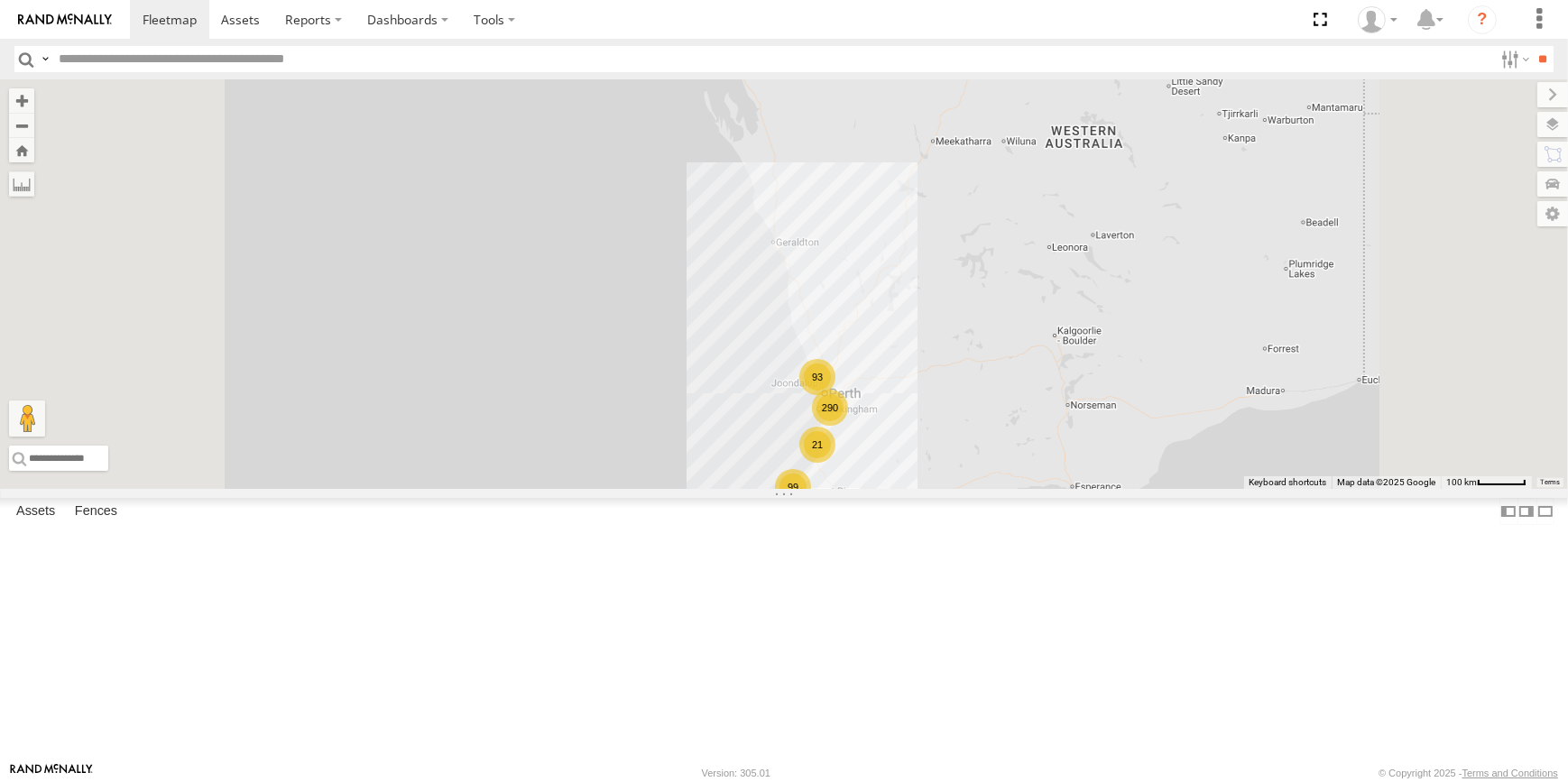
drag, startPoint x: 1148, startPoint y: 562, endPoint x: 1146, endPoint y: 527, distance: 35.1
click at [1147, 489] on div "290 99 93 21 CV131 - Bluey" at bounding box center [784, 283] width 1568 height 409
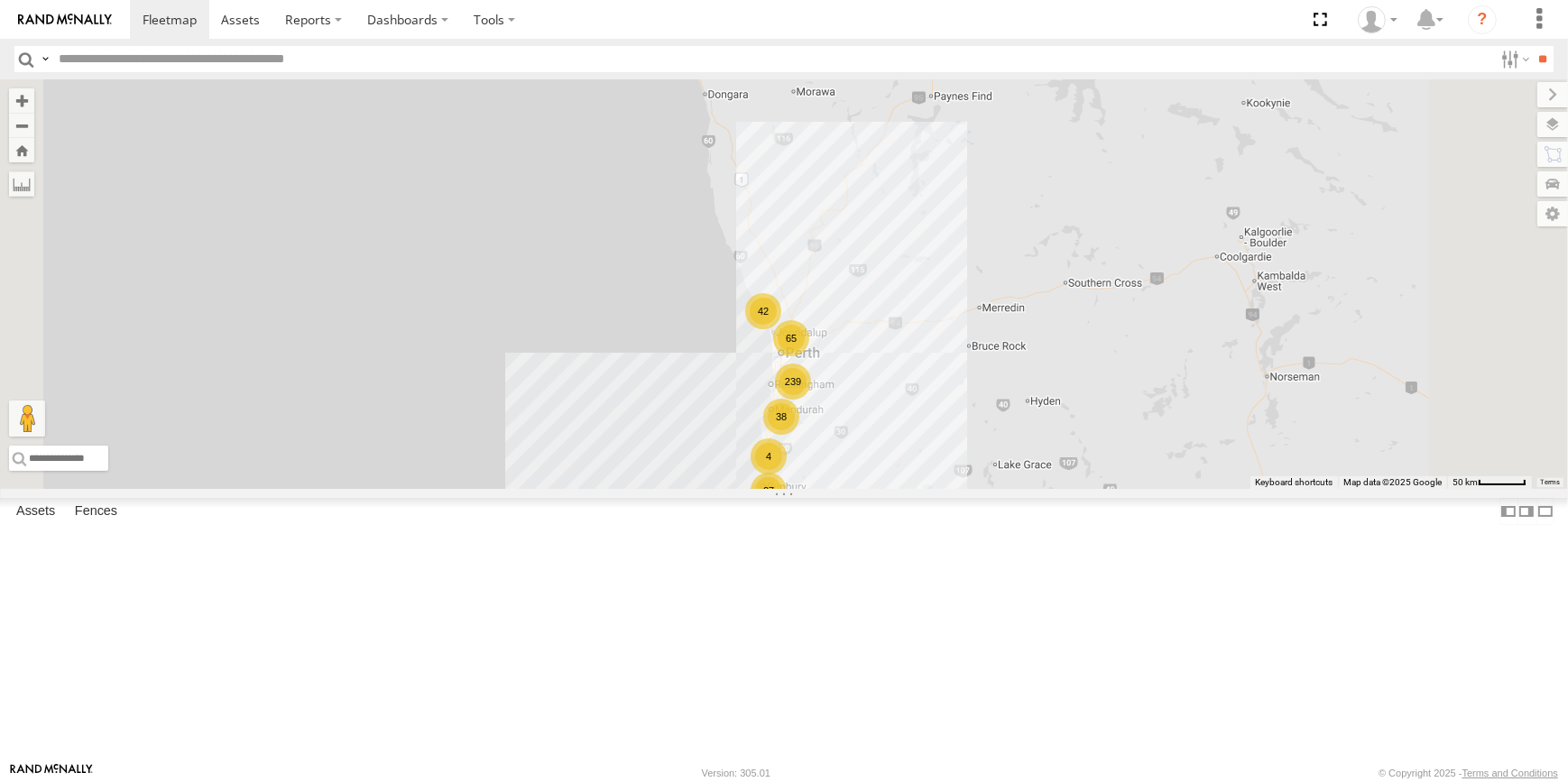
drag, startPoint x: 1119, startPoint y: 560, endPoint x: 1104, endPoint y: 523, distance: 39.9
click at [1123, 489] on div "CV131 - Bluey 239 86 27 65 38 42 4 2" at bounding box center [784, 283] width 1568 height 409
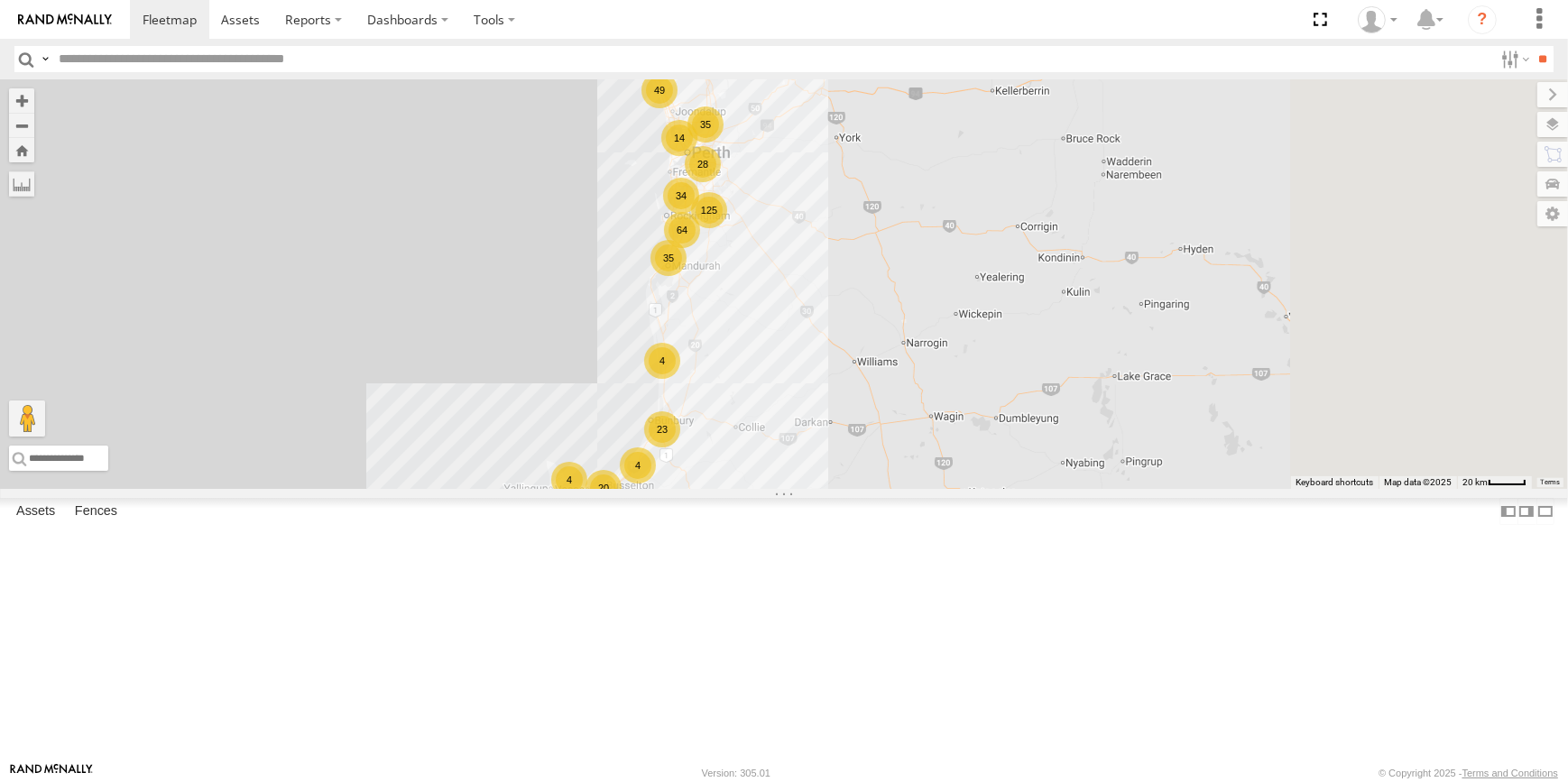
drag, startPoint x: 1113, startPoint y: 417, endPoint x: 1048, endPoint y: 404, distance: 66.3
click at [1053, 404] on div "CV131 - Bluey 125 40 64 23 20 28 35 49 35 34 14 4 4 4" at bounding box center [784, 283] width 1568 height 409
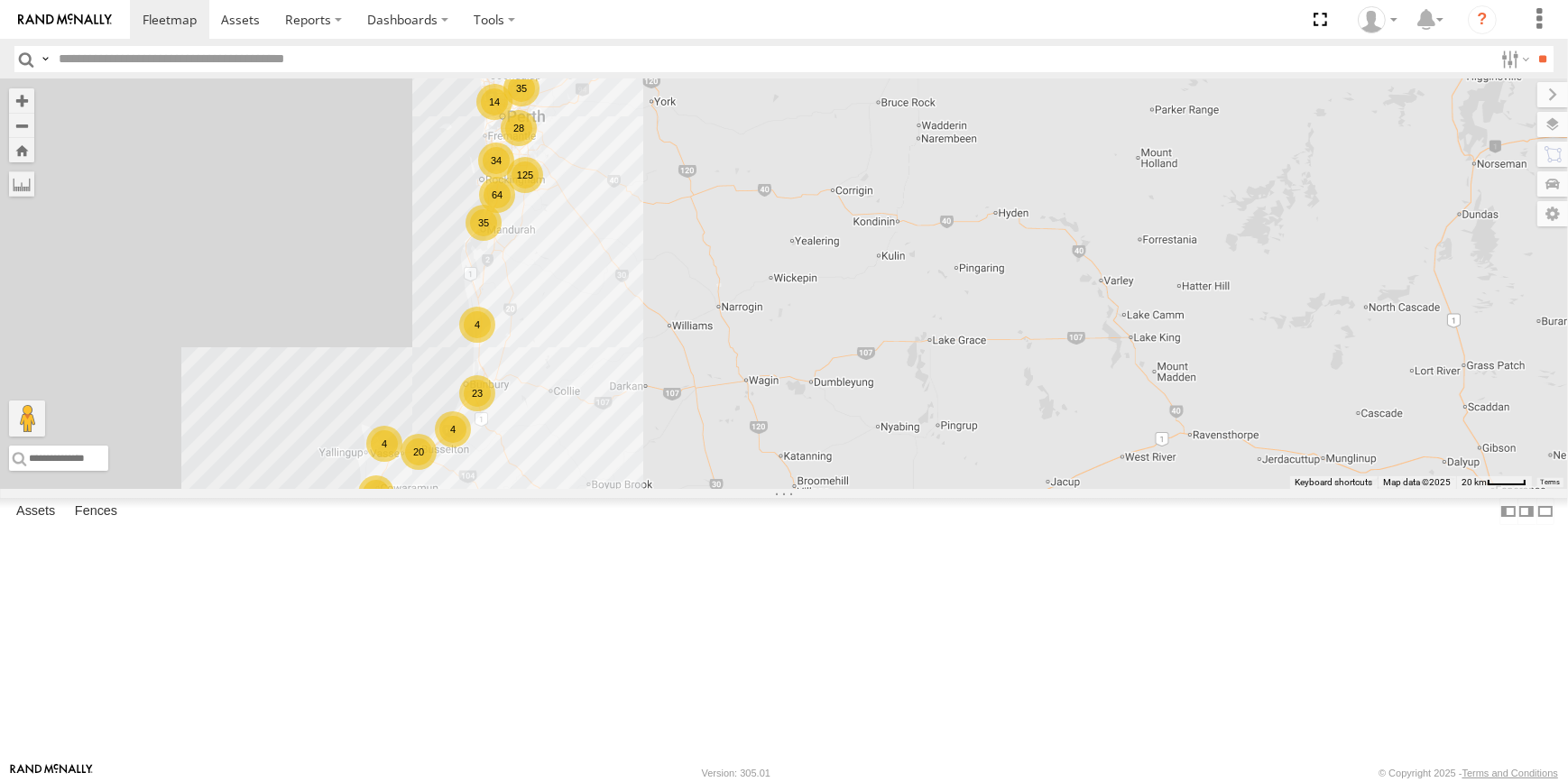
drag, startPoint x: 1019, startPoint y: 449, endPoint x: 874, endPoint y: 429, distance: 146.4
click at [874, 429] on div "CV131 - Bluey 125 62 64 23 20 28 35 49 35 34 14 4 4 4 2" at bounding box center [784, 283] width 1568 height 409
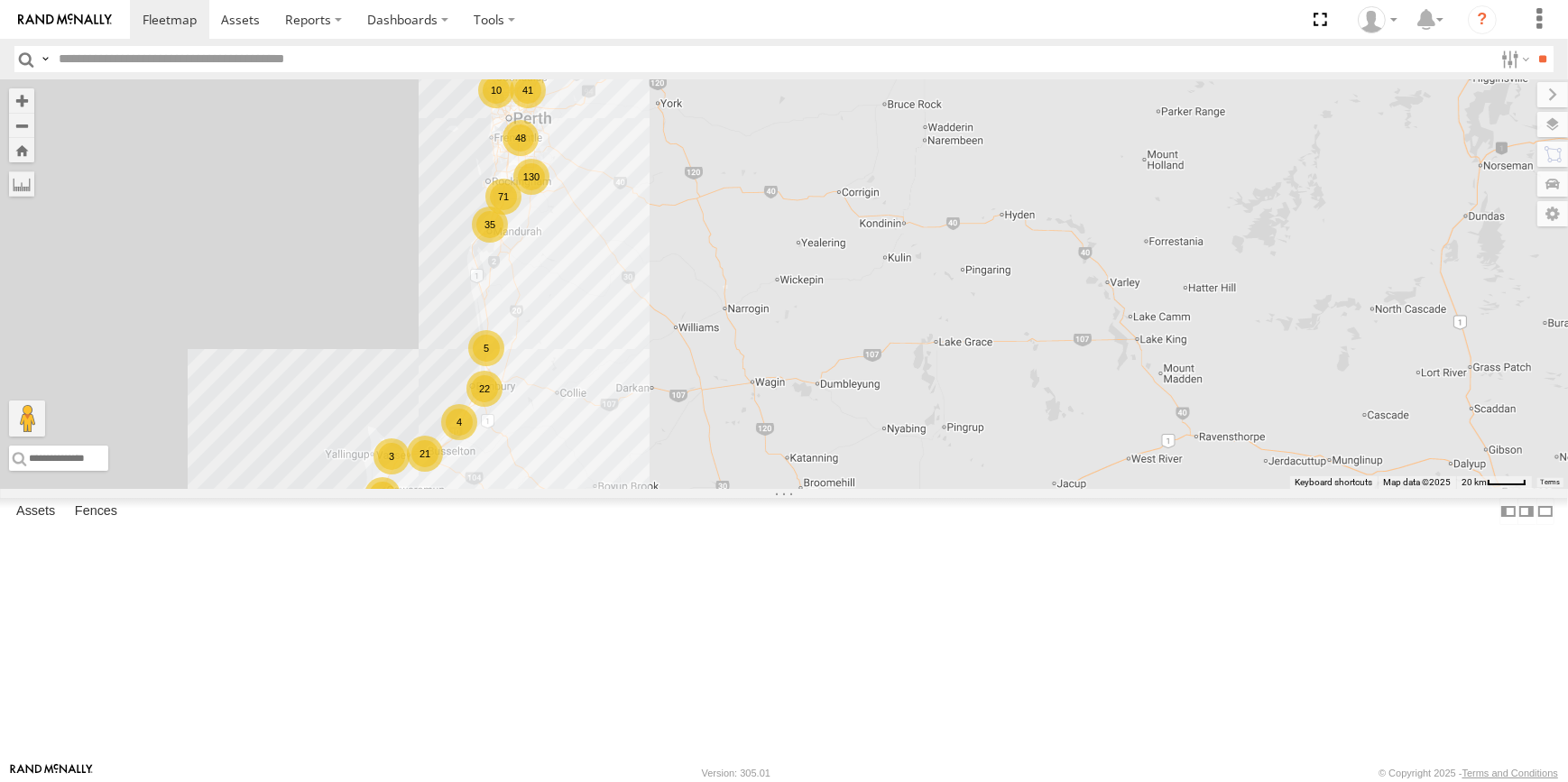
click at [126, 67] on input "text" at bounding box center [773, 59] width 1442 height 26
type input "***"
click at [1533, 46] on input "**" at bounding box center [1544, 59] width 21 height 26
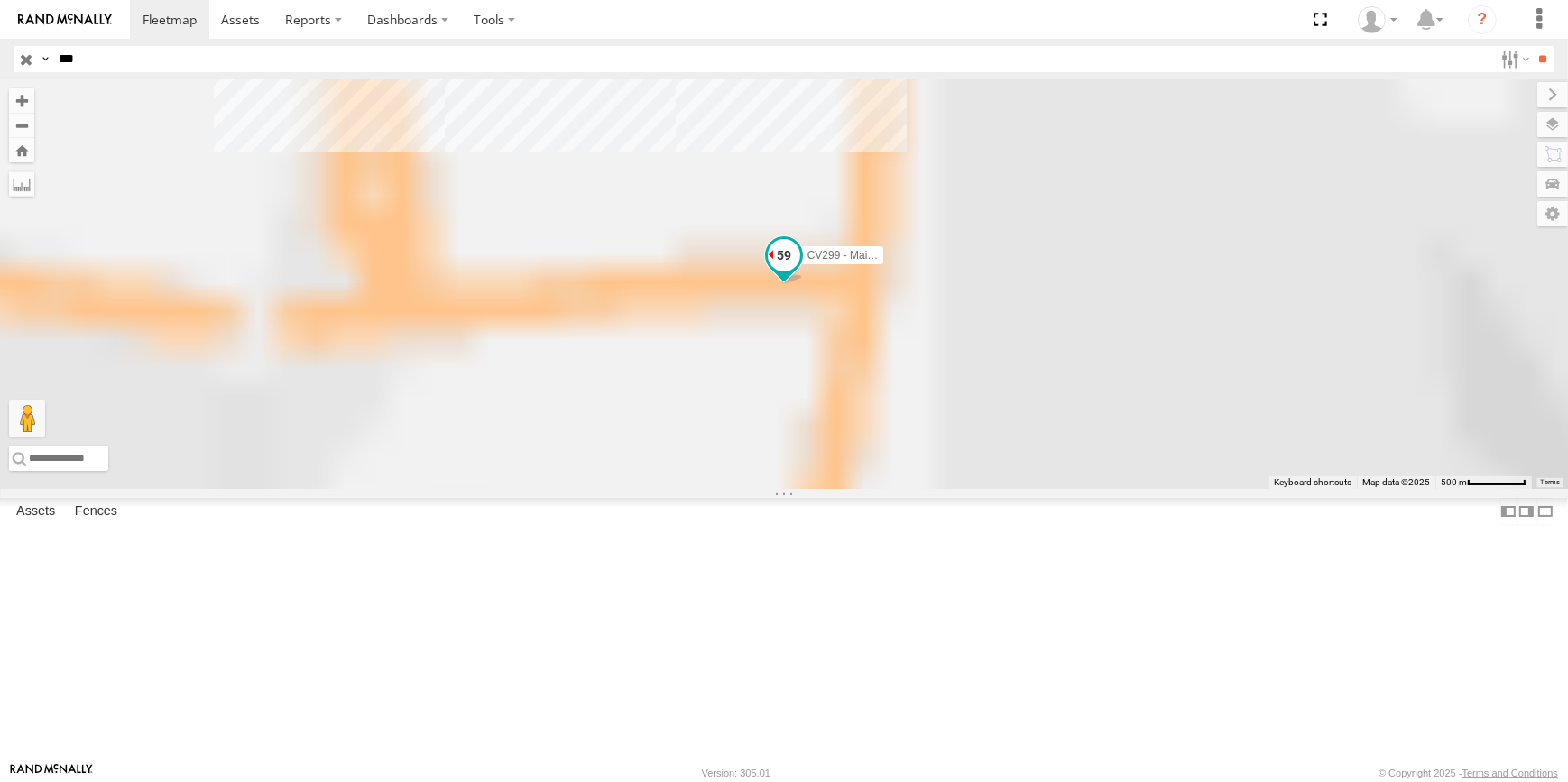
click at [800, 272] on span at bounding box center [784, 255] width 33 height 33
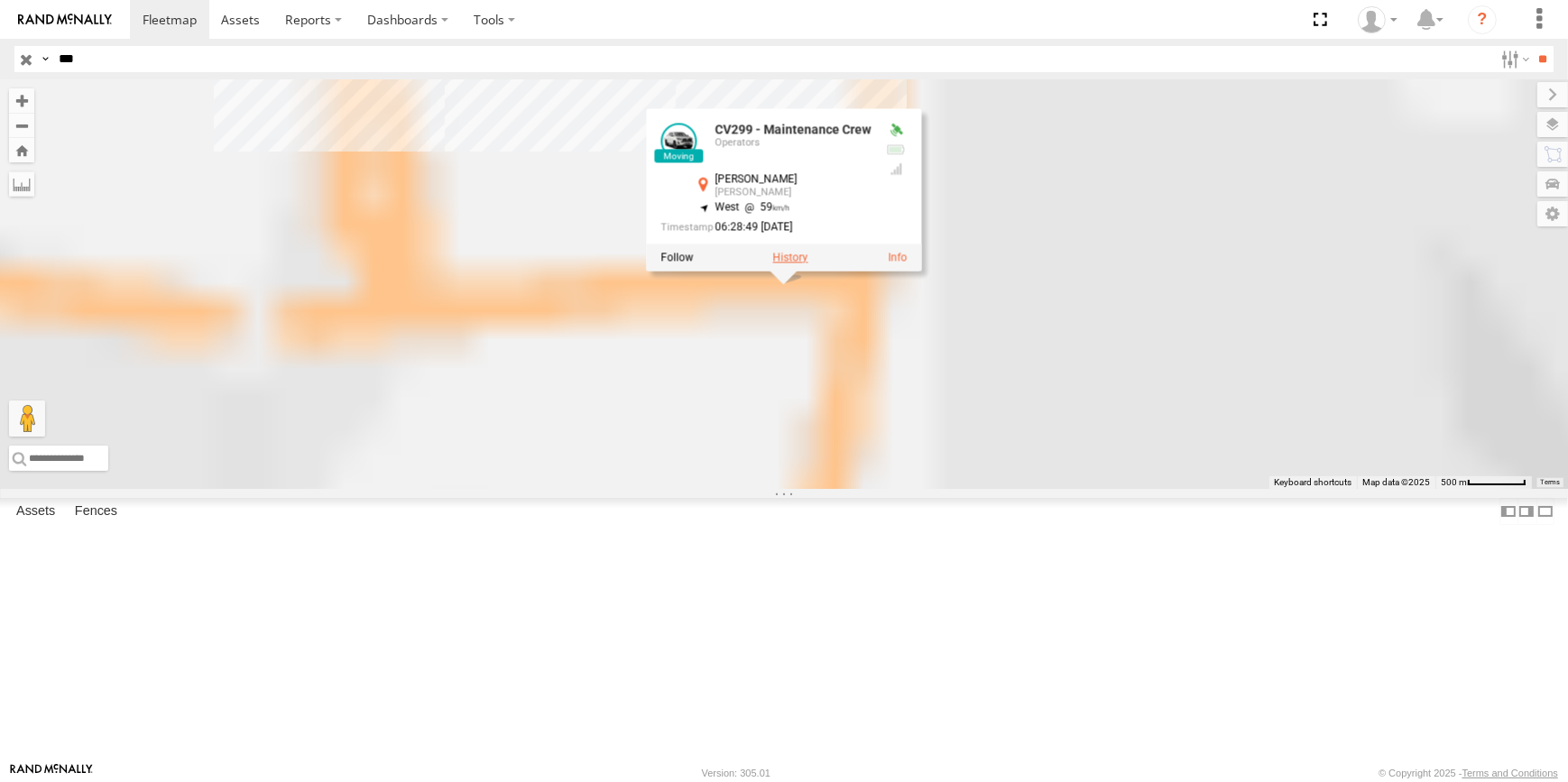
click at [808, 263] on label at bounding box center [791, 257] width 35 height 12
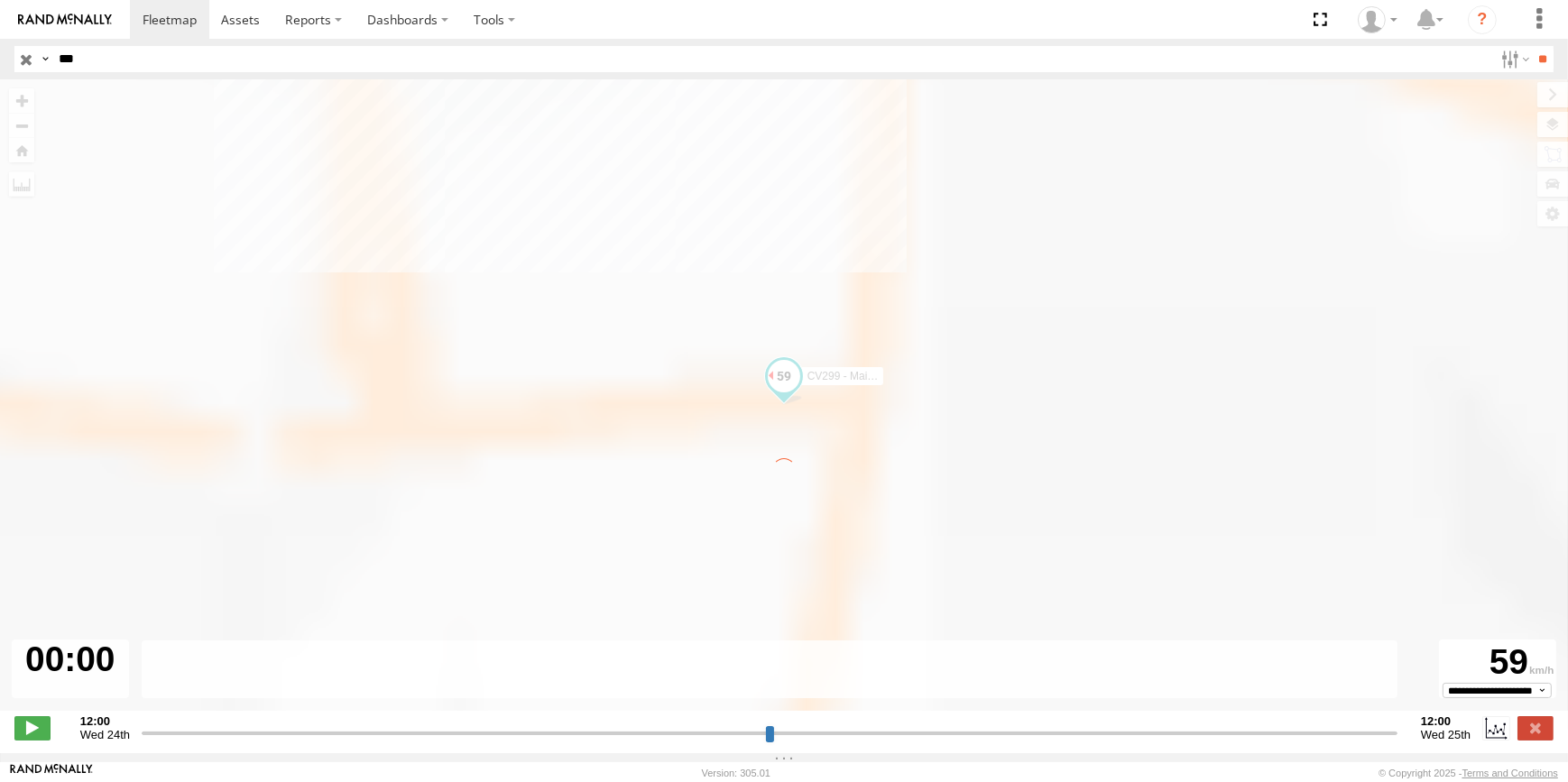
type input "**********"
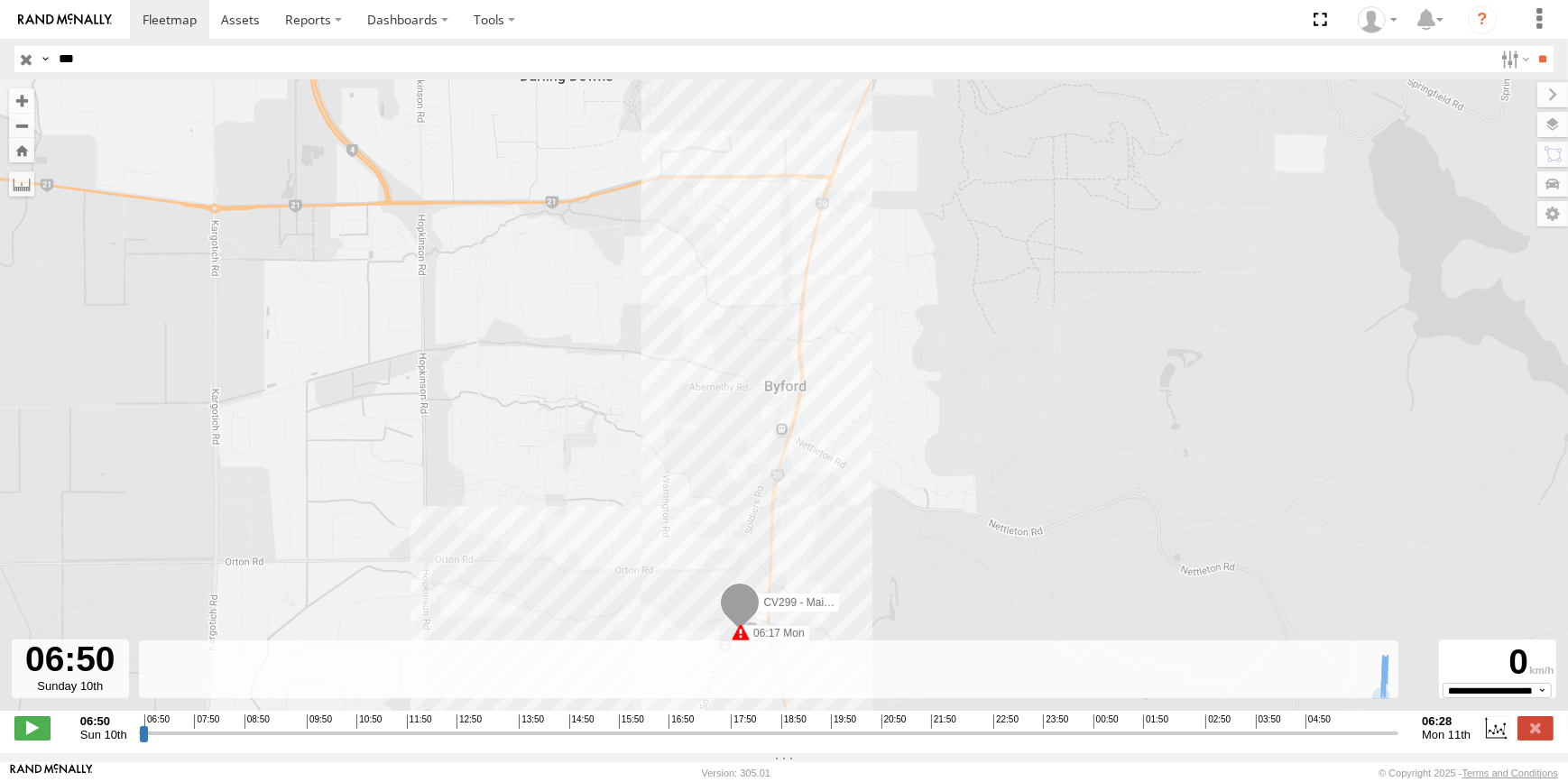
click at [99, 56] on input "***" at bounding box center [773, 59] width 1442 height 26
click at [1533, 46] on input "**" at bounding box center [1544, 59] width 21 height 26
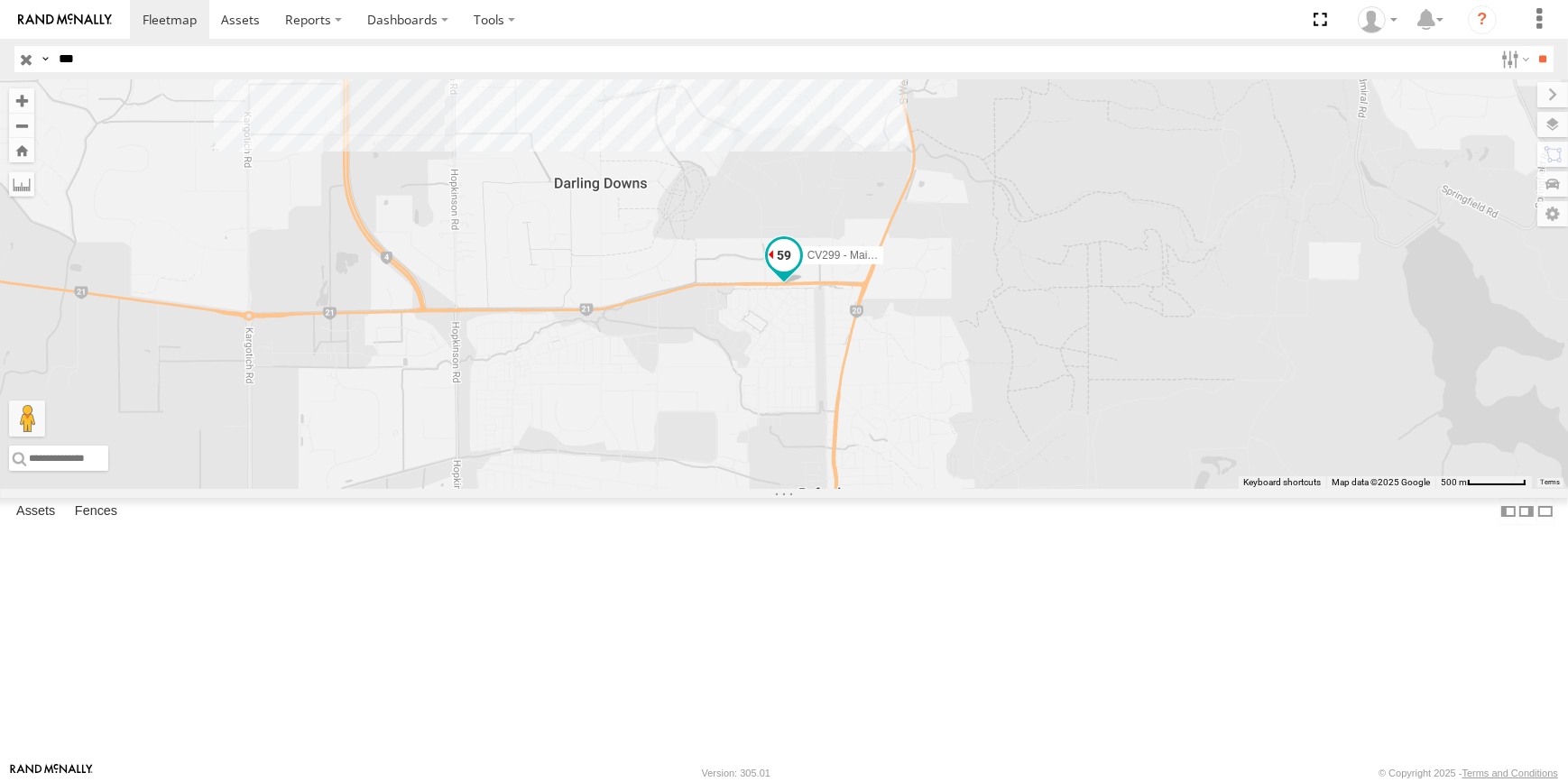
click at [800, 272] on span at bounding box center [784, 255] width 33 height 33
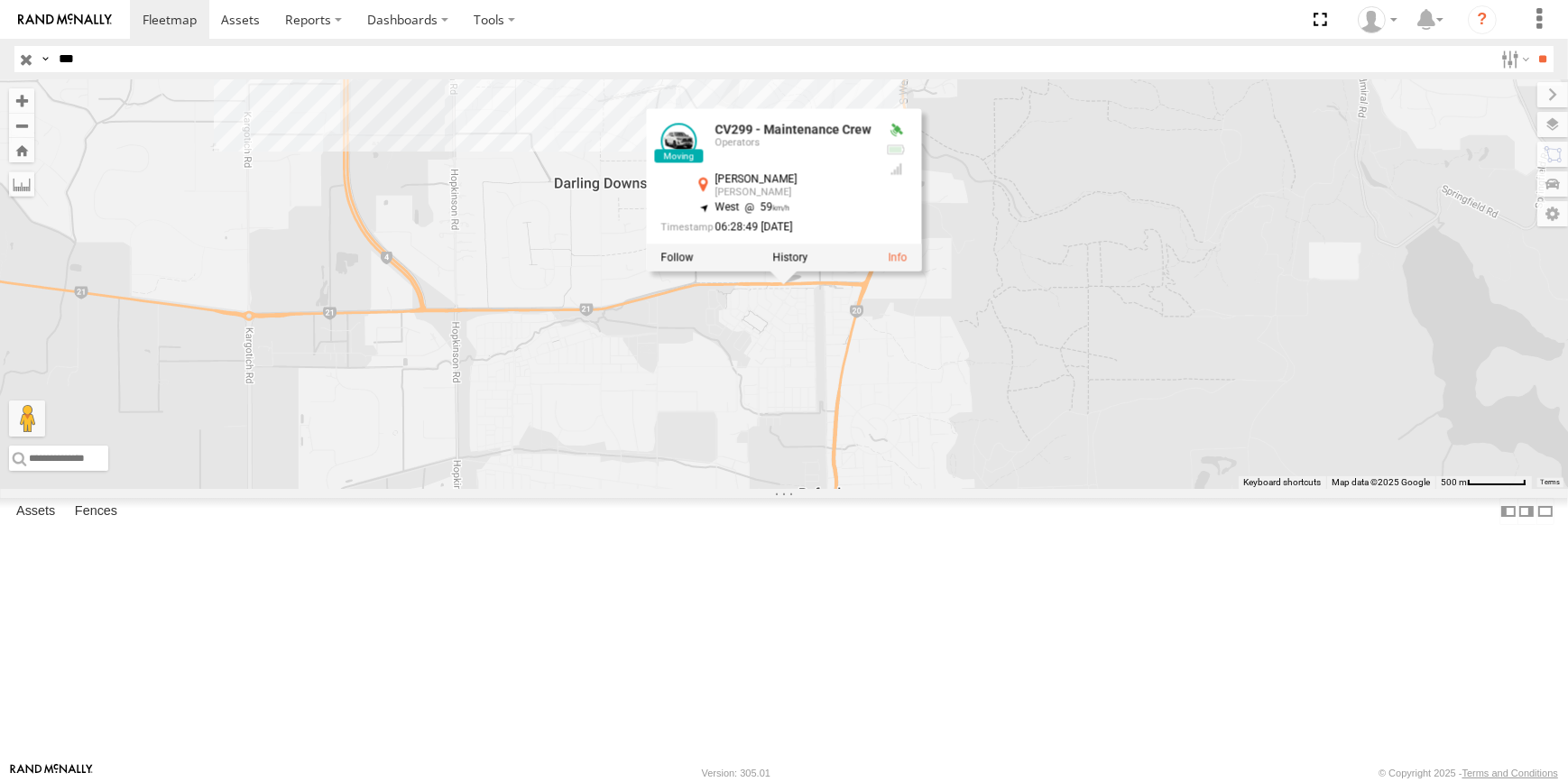
click at [921, 271] on div at bounding box center [783, 257] width 275 height 27
click at [907, 263] on link at bounding box center [897, 257] width 19 height 12
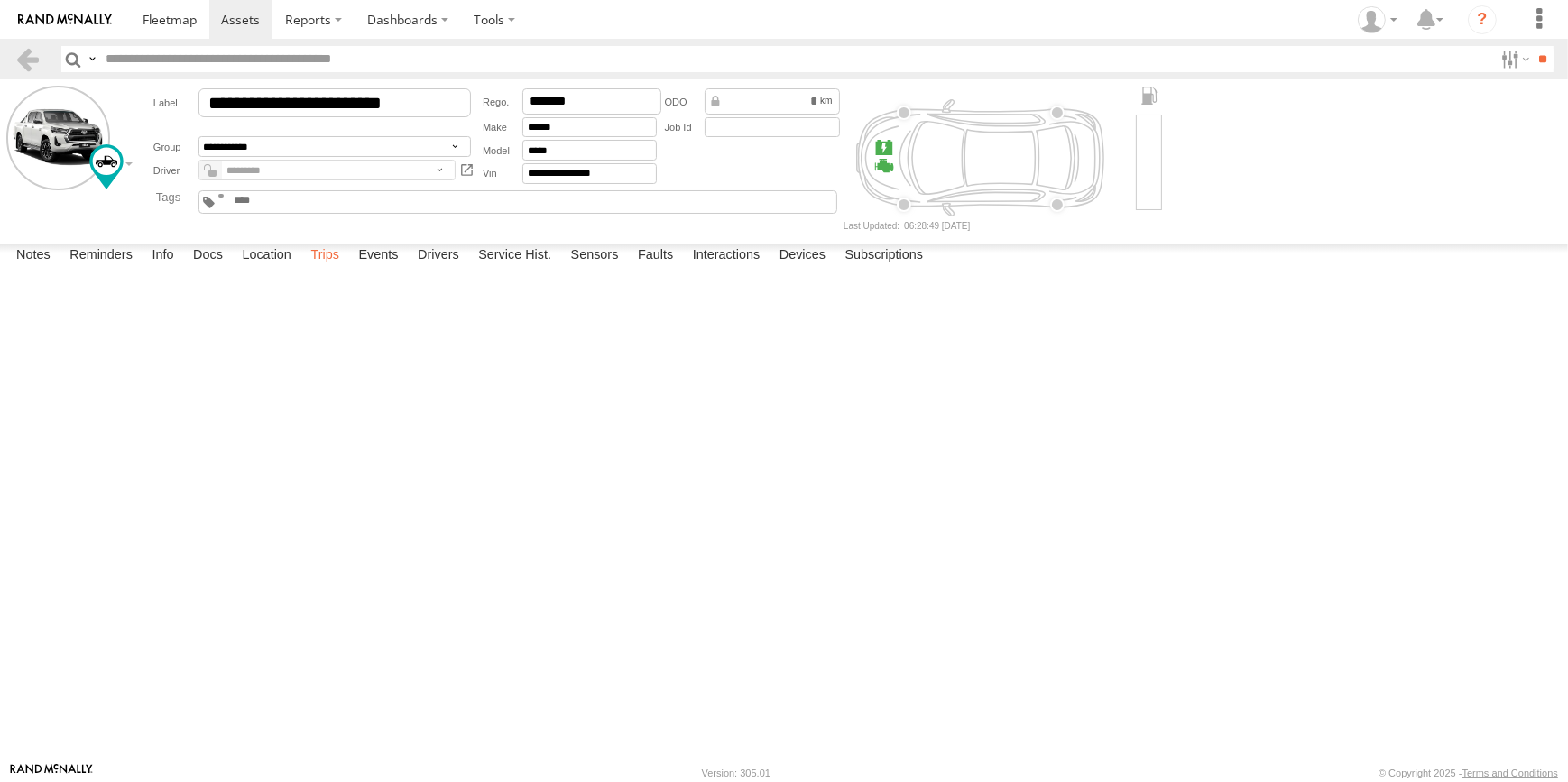
click at [335, 269] on label "Trips" at bounding box center [325, 256] width 47 height 25
click at [74, 21] on img at bounding box center [65, 19] width 94 height 12
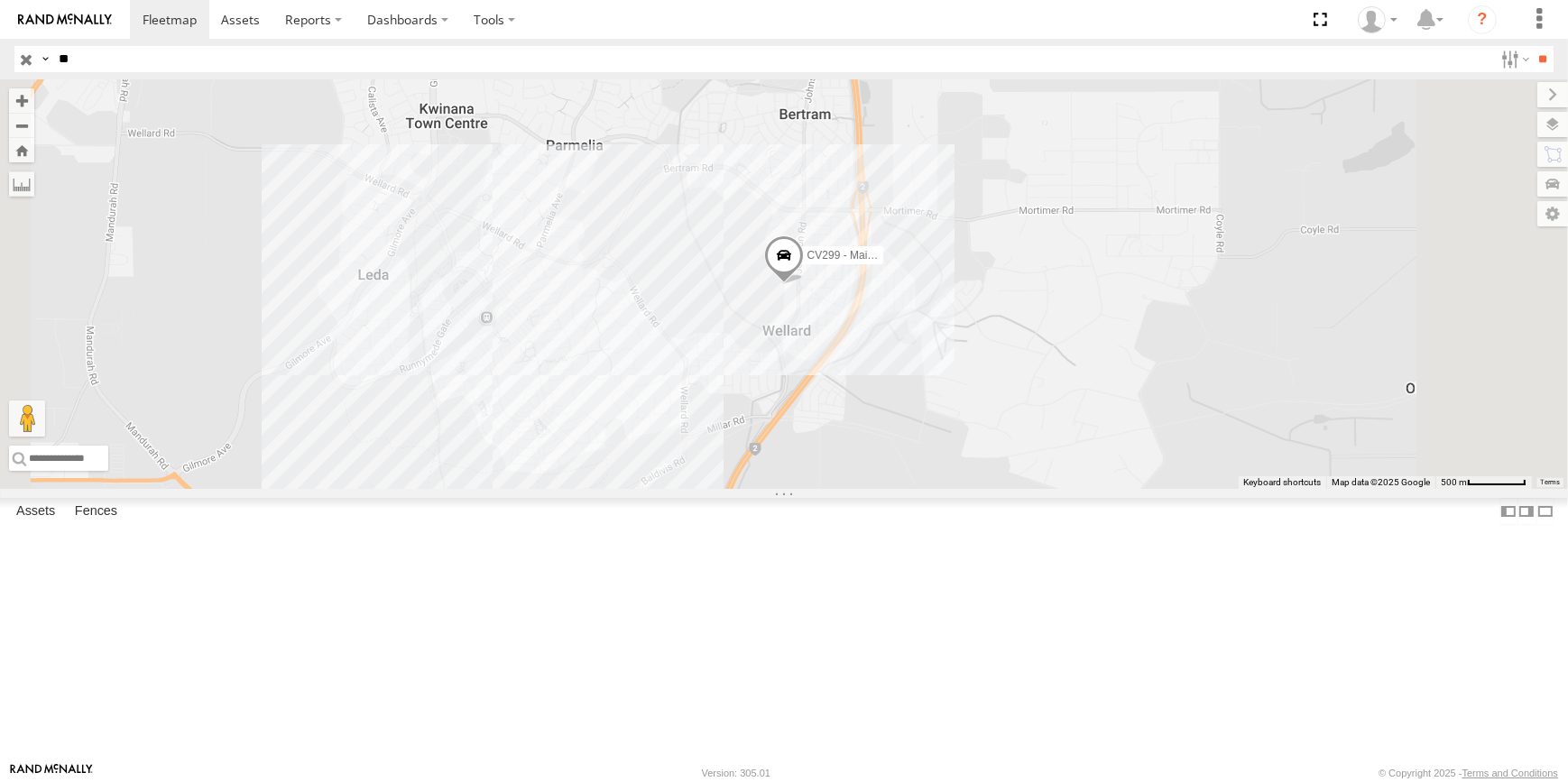
type input "**"
click at [1533, 46] on input "**" at bounding box center [1544, 59] width 21 height 26
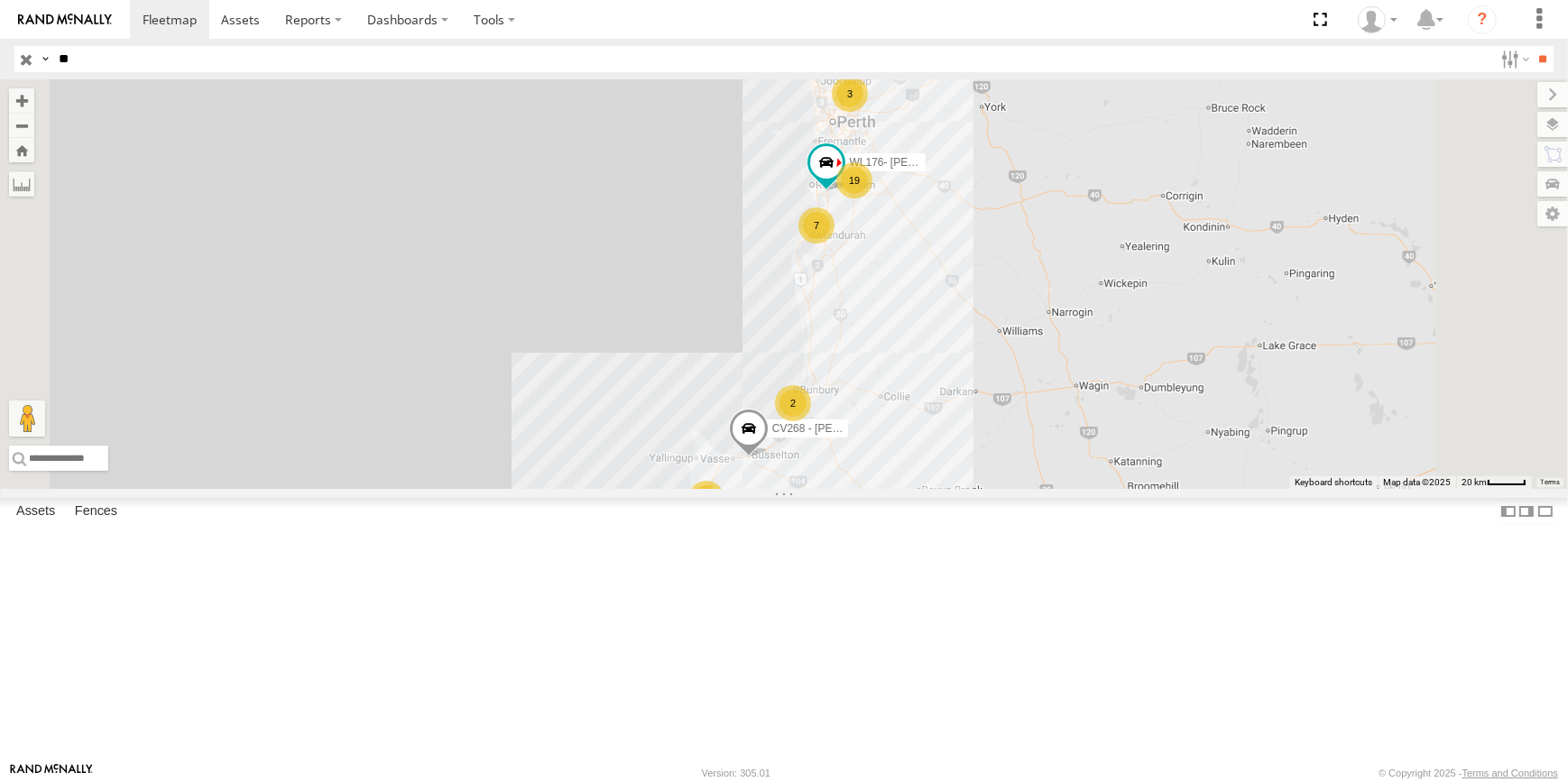
click at [725, 517] on div "3" at bounding box center [707, 499] width 36 height 36
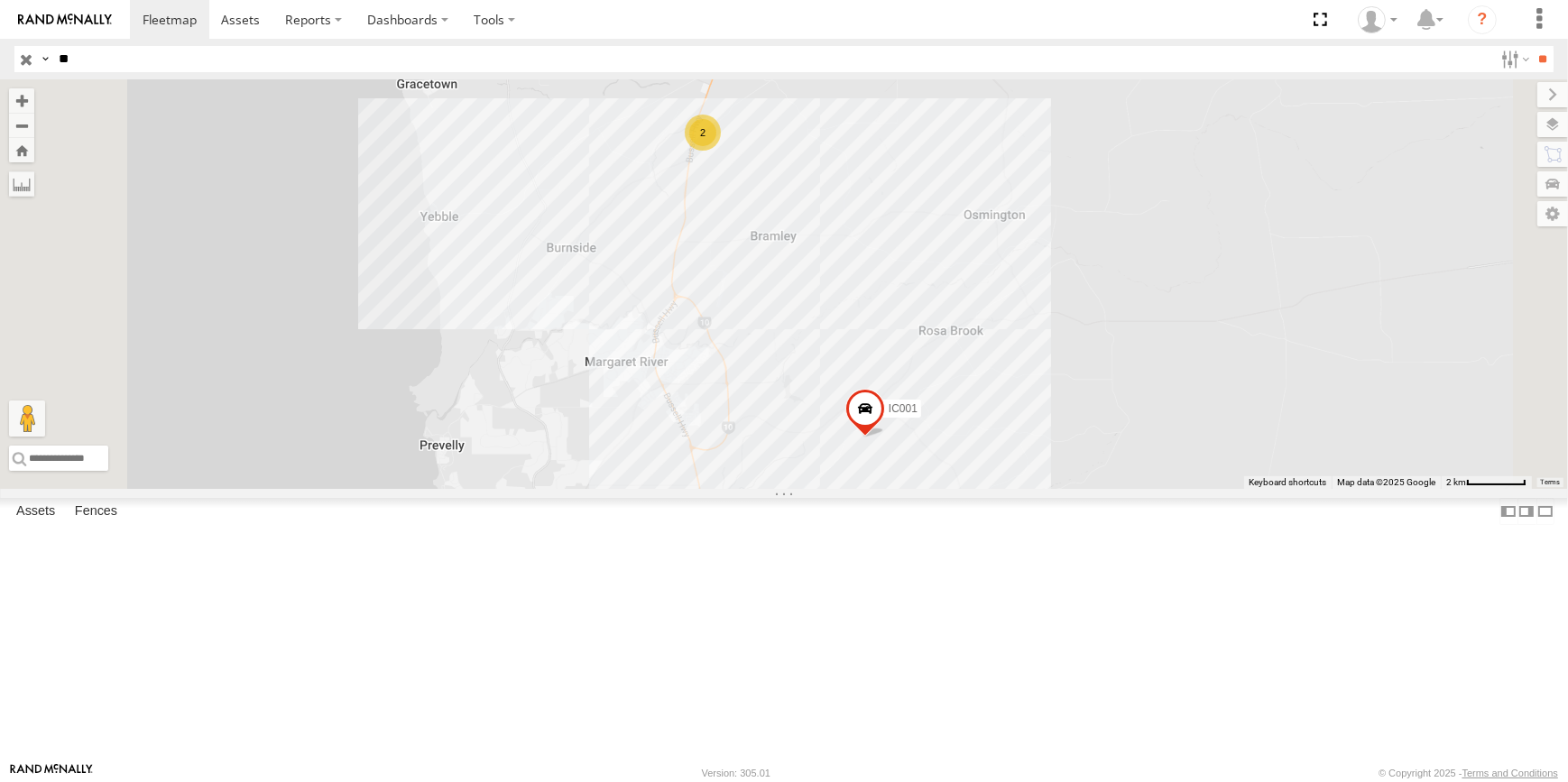
click at [886, 438] on span at bounding box center [865, 413] width 40 height 49
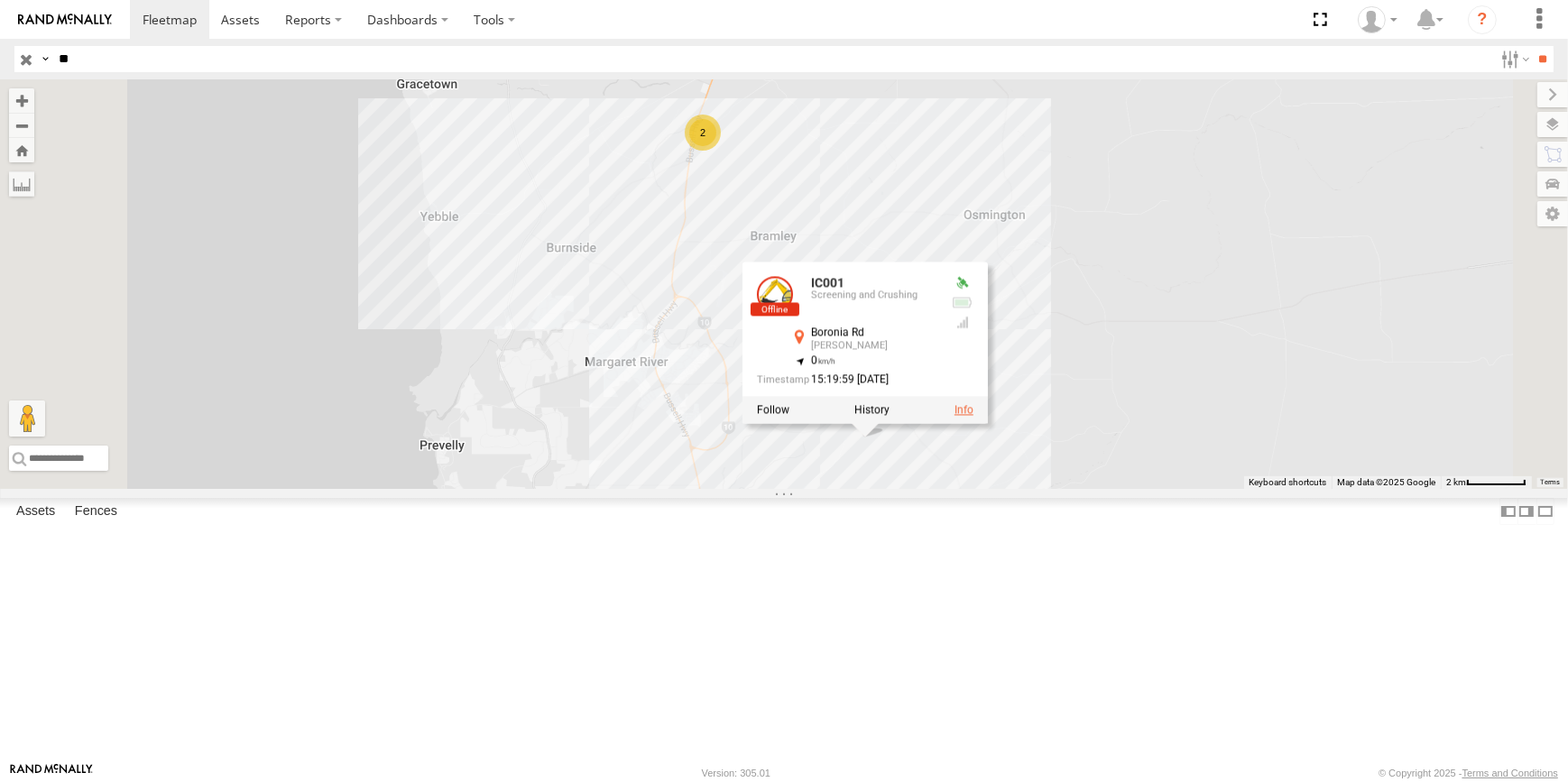
click at [973, 417] on link at bounding box center [964, 410] width 19 height 12
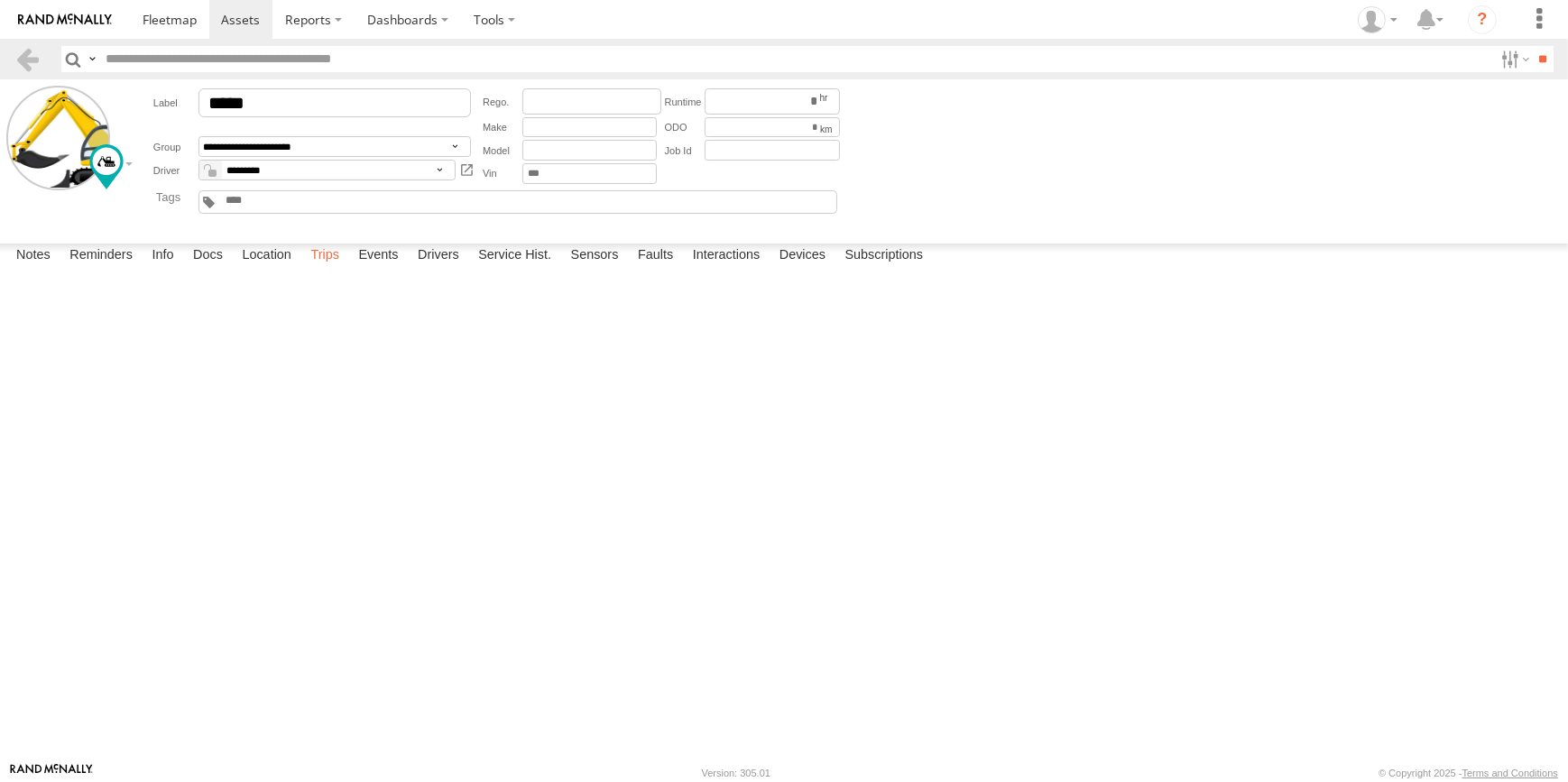
click at [321, 269] on label "Trips" at bounding box center [325, 256] width 47 height 25
click at [385, 269] on label "Events" at bounding box center [377, 256] width 57 height 25
click at [283, 269] on label "Location" at bounding box center [266, 256] width 68 height 25
drag, startPoint x: 295, startPoint y: 584, endPoint x: 399, endPoint y: 589, distance: 104.1
click at [0, 0] on div "IC001" at bounding box center [0, 0] width 0 height 0
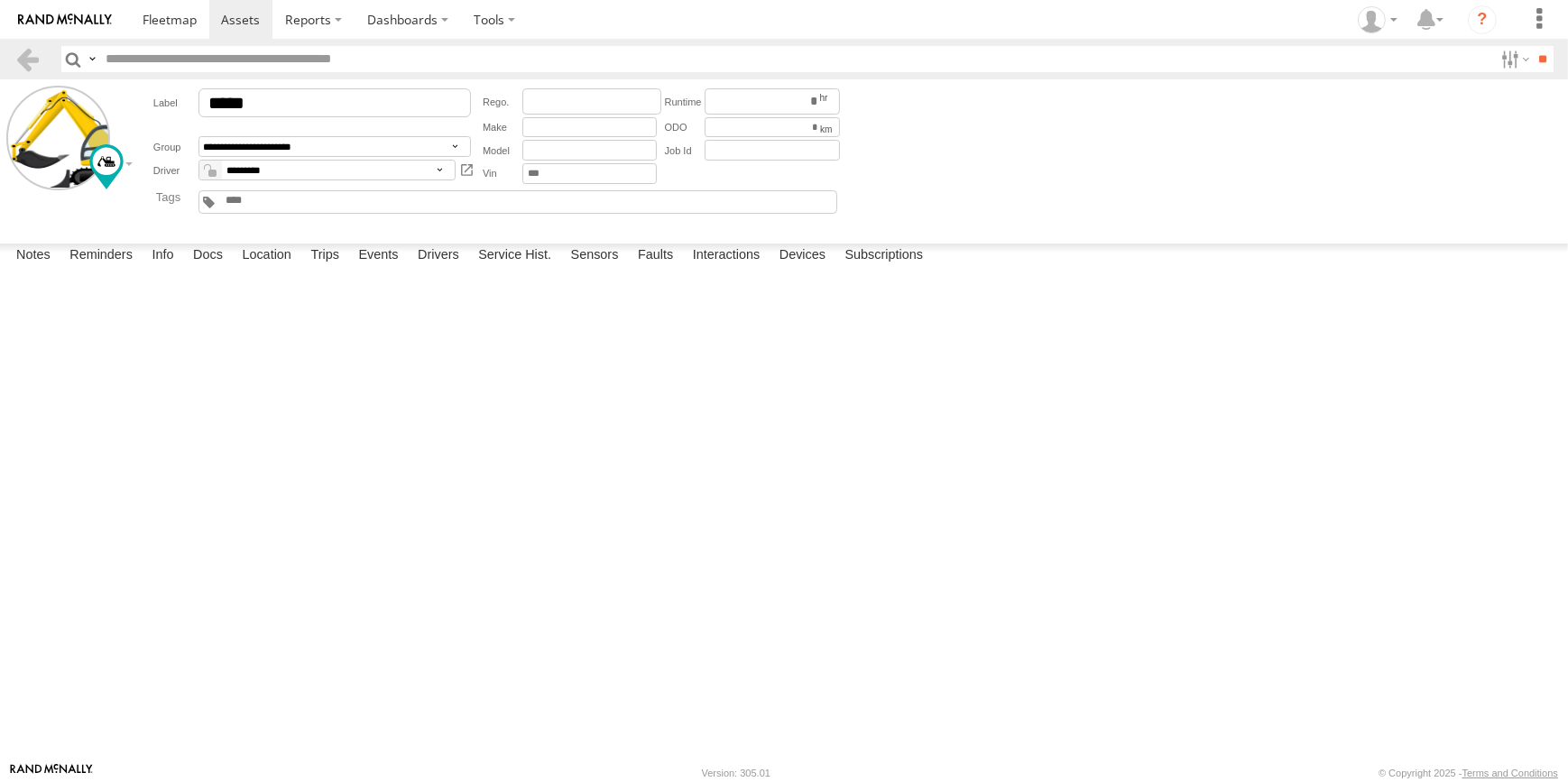
drag, startPoint x: 370, startPoint y: 455, endPoint x: 391, endPoint y: 458, distance: 21.2
click at [0, 0] on div "IC001" at bounding box center [0, 0] width 0 height 0
click at [198, 20] on link at bounding box center [169, 19] width 79 height 39
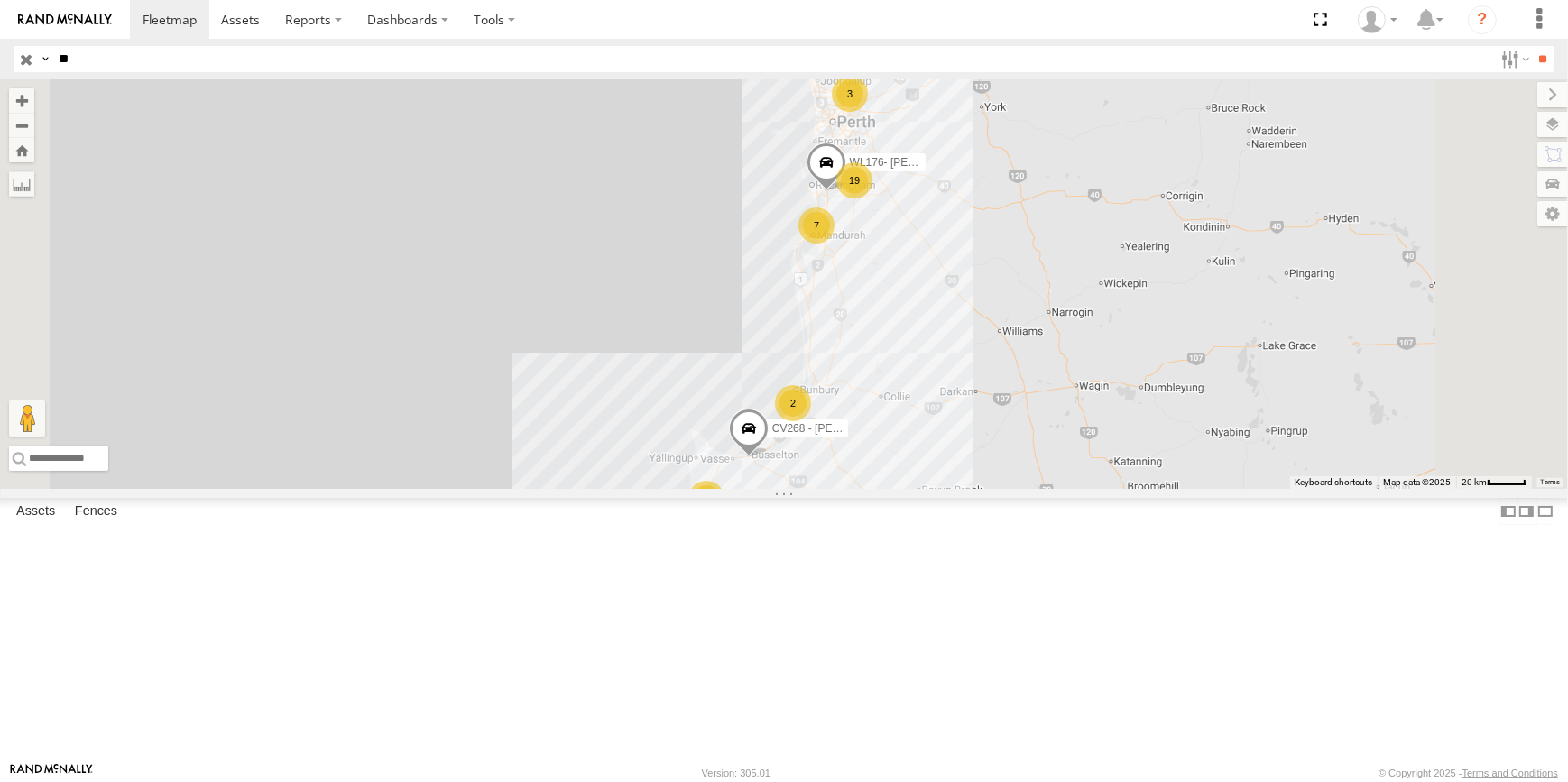
click at [725, 517] on div "3" at bounding box center [707, 499] width 36 height 36
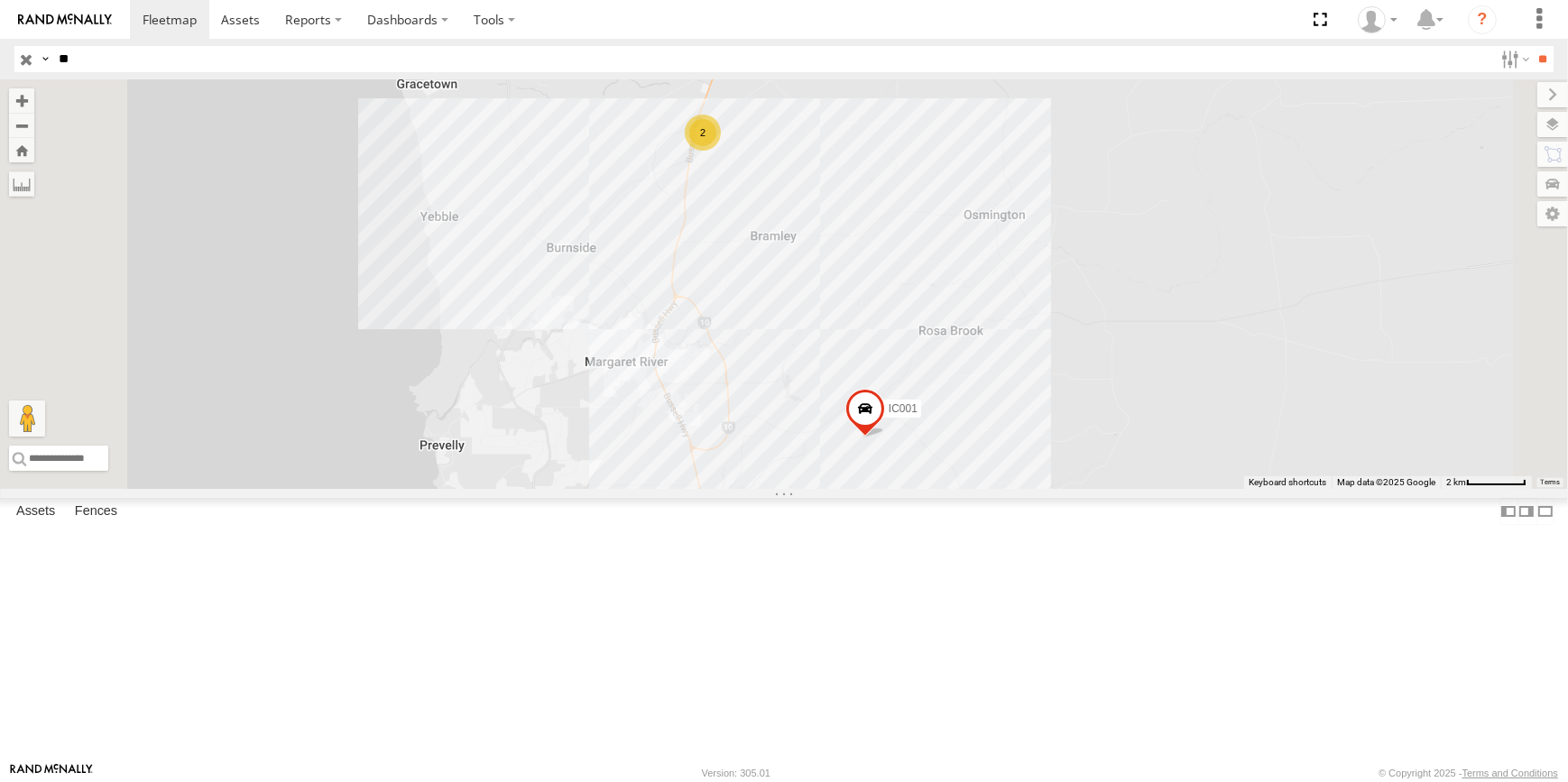
click at [1192, 489] on div "WL170- [PERSON_NAME] CV268 - [PERSON_NAME][GEOGRAPHIC_DATA]- [PERSON_NAME] 2 IC…" at bounding box center [784, 283] width 1568 height 409
click at [26, 54] on input "button" at bounding box center [25, 59] width 24 height 26
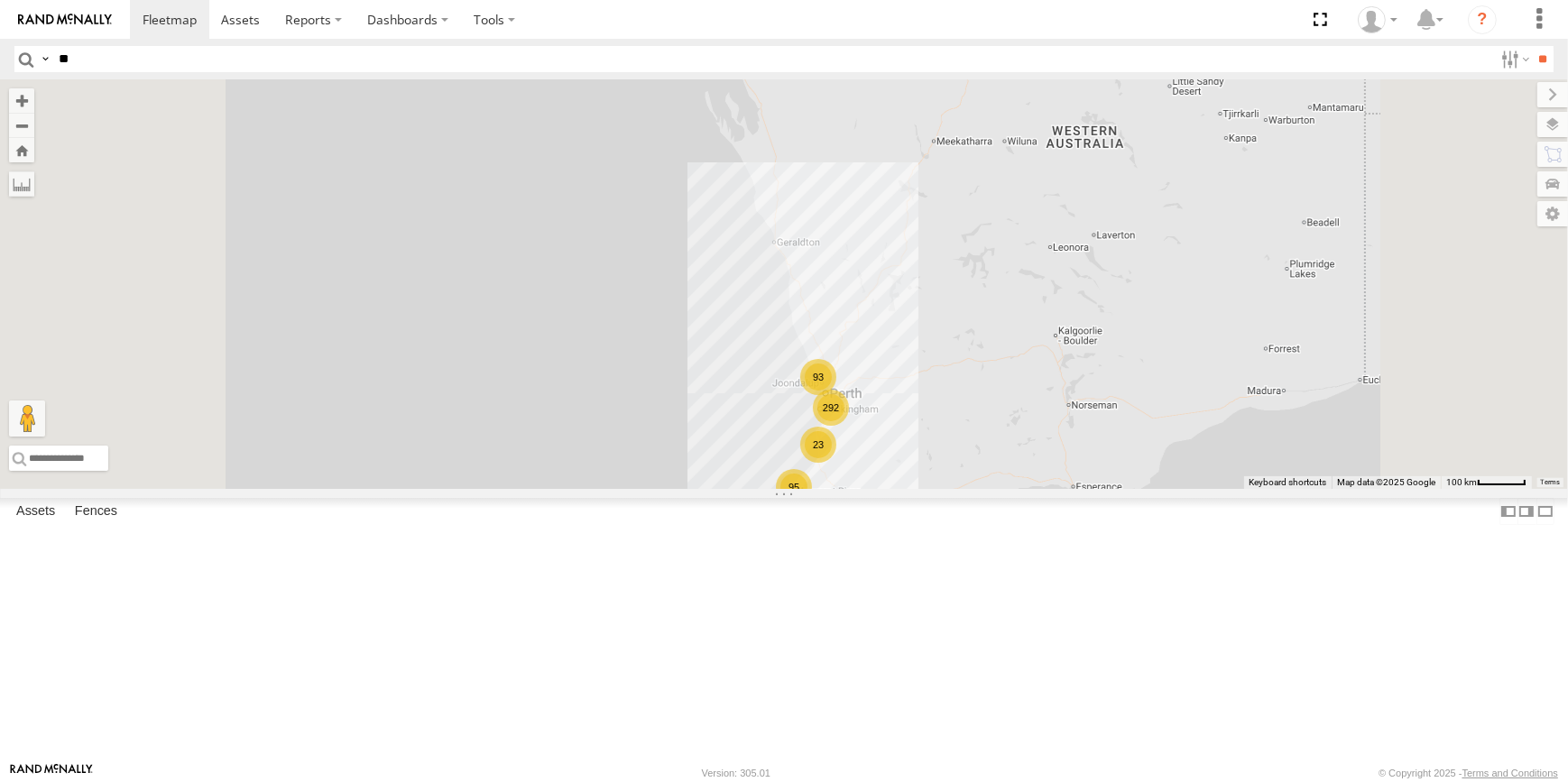
click at [812, 505] on div "95" at bounding box center [794, 487] width 36 height 36
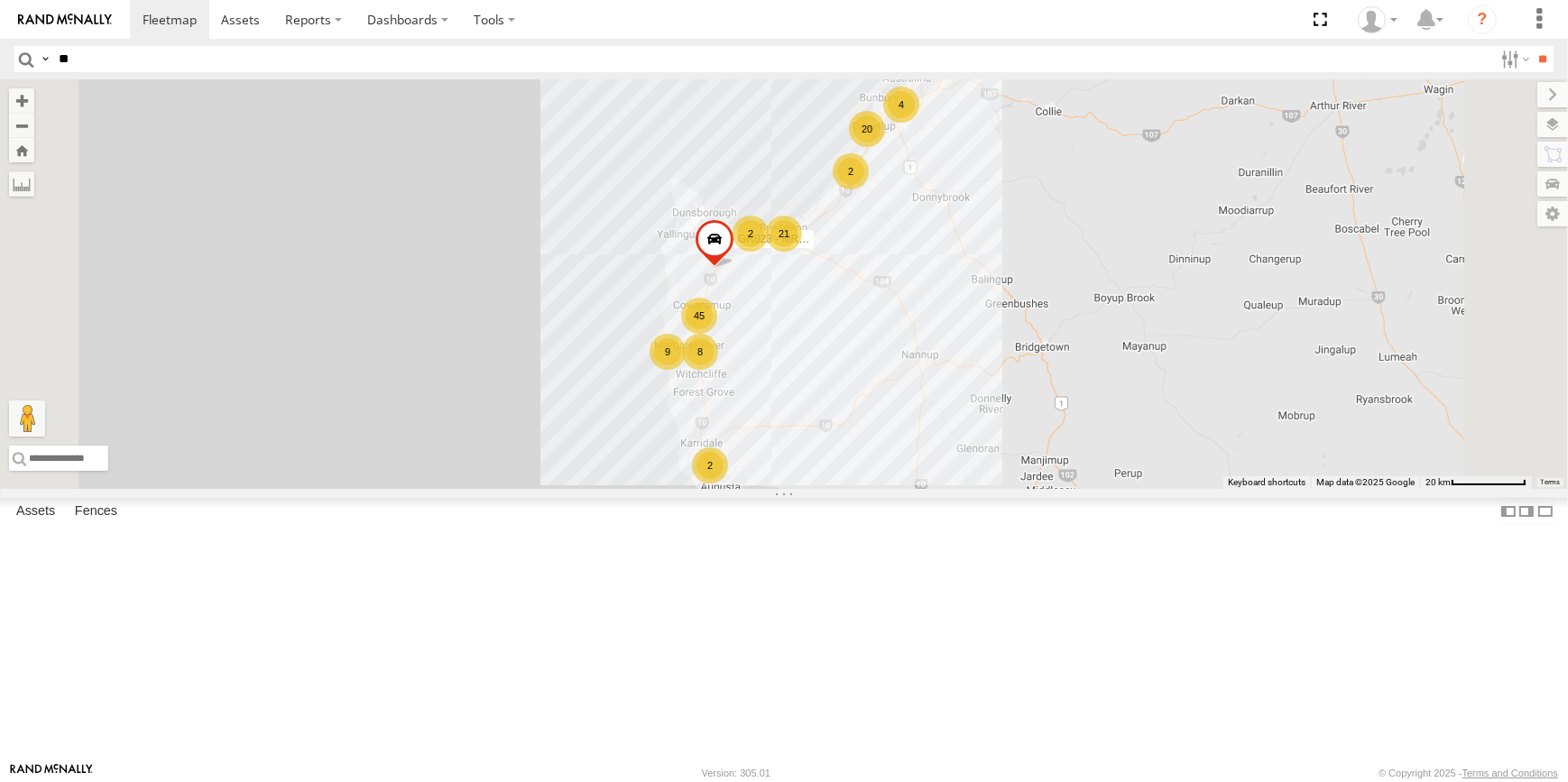
click at [718, 370] on div "8" at bounding box center [700, 352] width 36 height 36
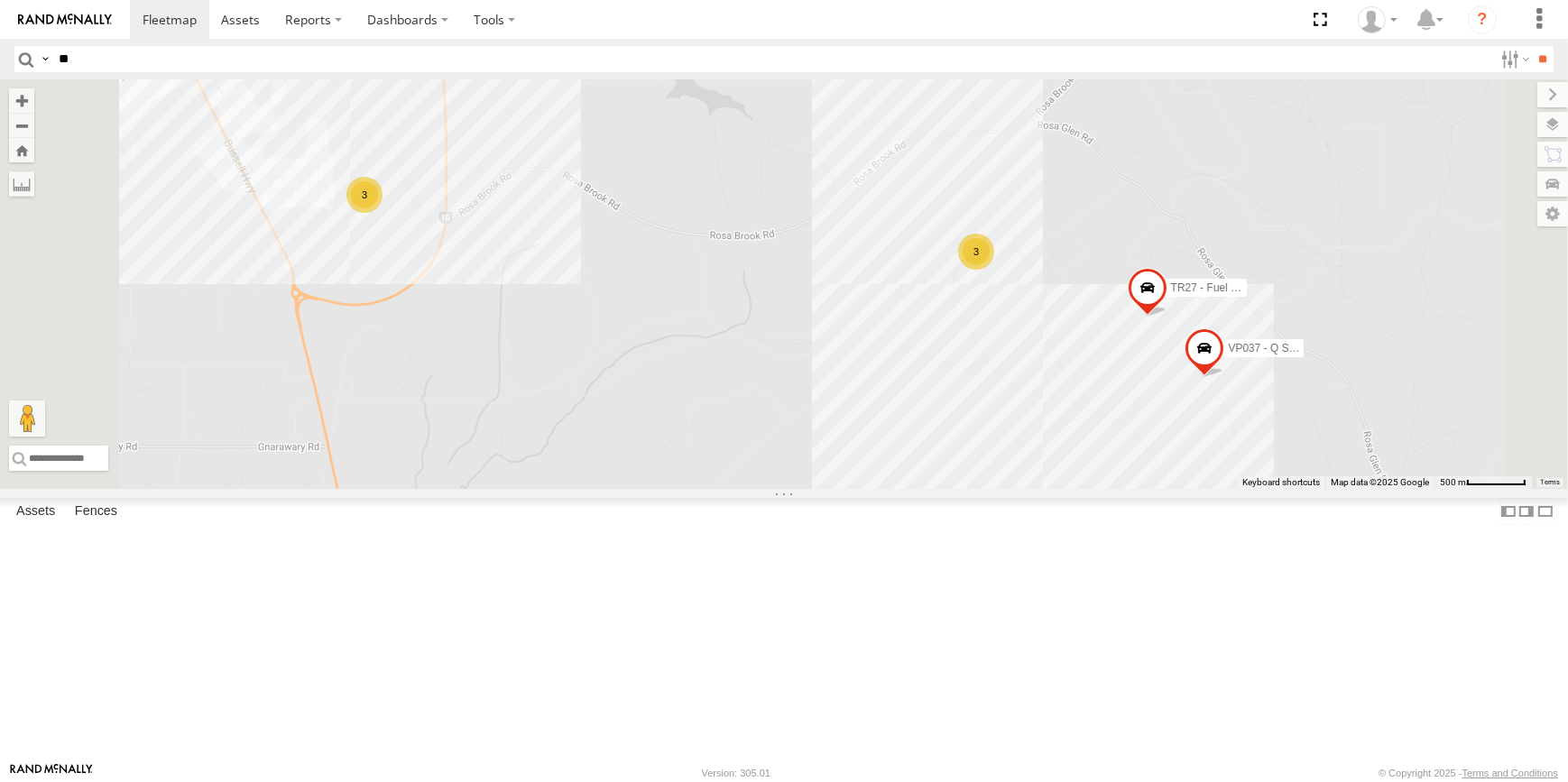
click at [995, 270] on div "3" at bounding box center [976, 251] width 36 height 36
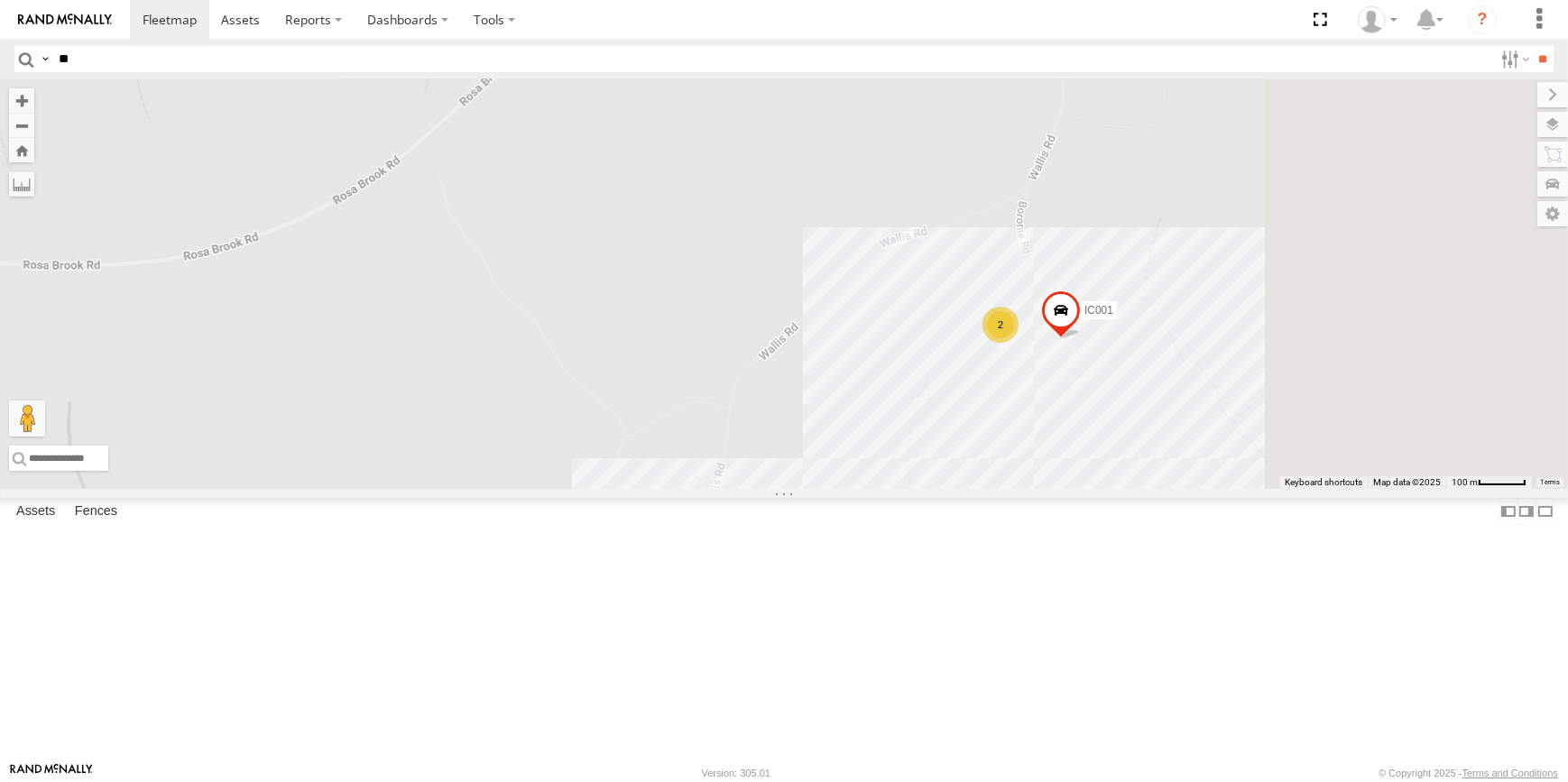
drag, startPoint x: 1432, startPoint y: 567, endPoint x: 1345, endPoint y: 559, distance: 87.4
click at [1345, 489] on div "CV131 - Bluey GR023 - MRRC TR27 - Fuel trailer VP037 - Q Series IC001 2" at bounding box center [784, 283] width 1568 height 409
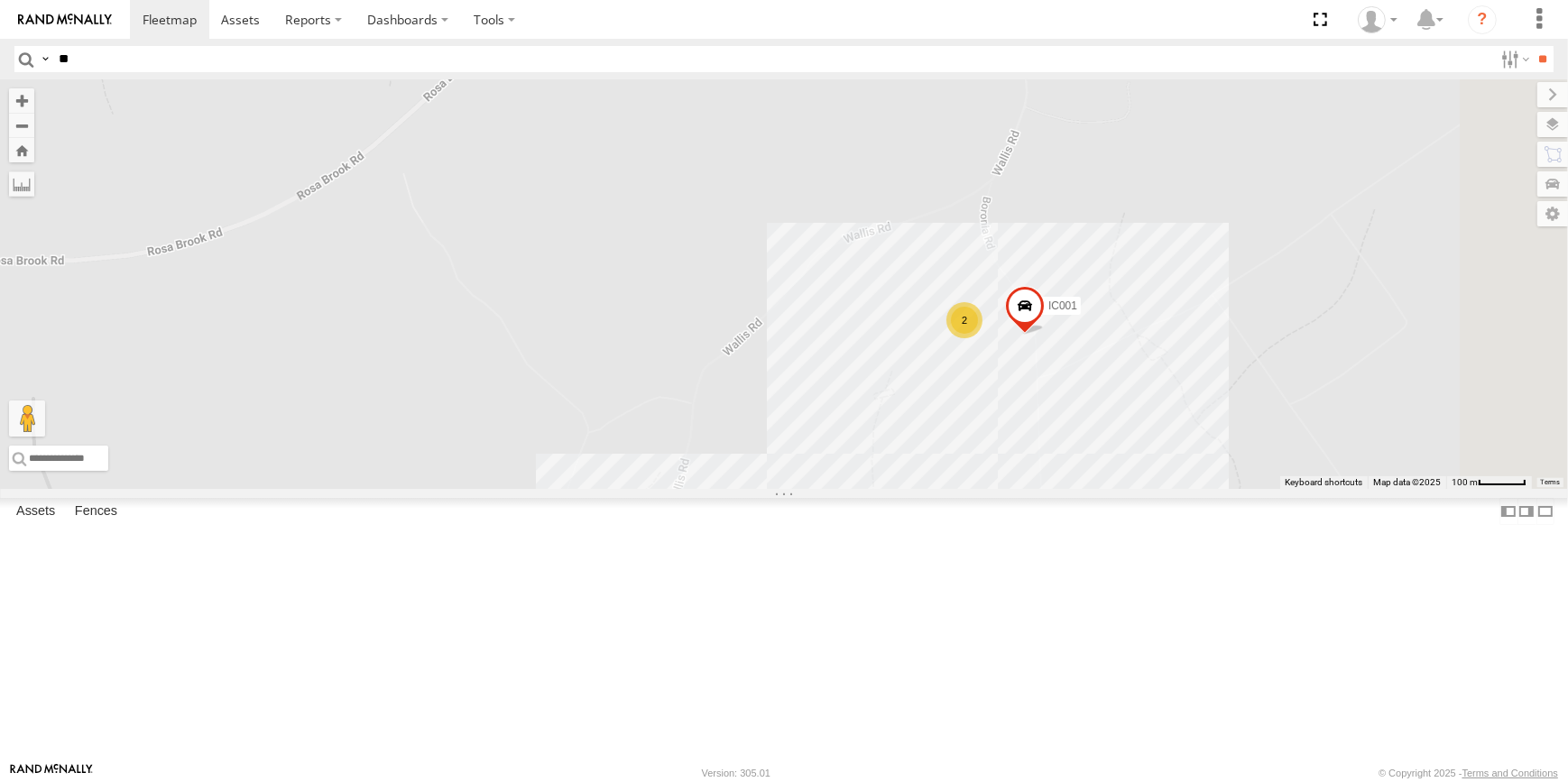
drag, startPoint x: 646, startPoint y: 440, endPoint x: 1449, endPoint y: 414, distance: 803.4
click at [1445, 416] on div "CV131 - Bluey GR023 - MRRC TR27 - Fuel trailer VP037 - Q Series IC001 2" at bounding box center [784, 283] width 1568 height 409
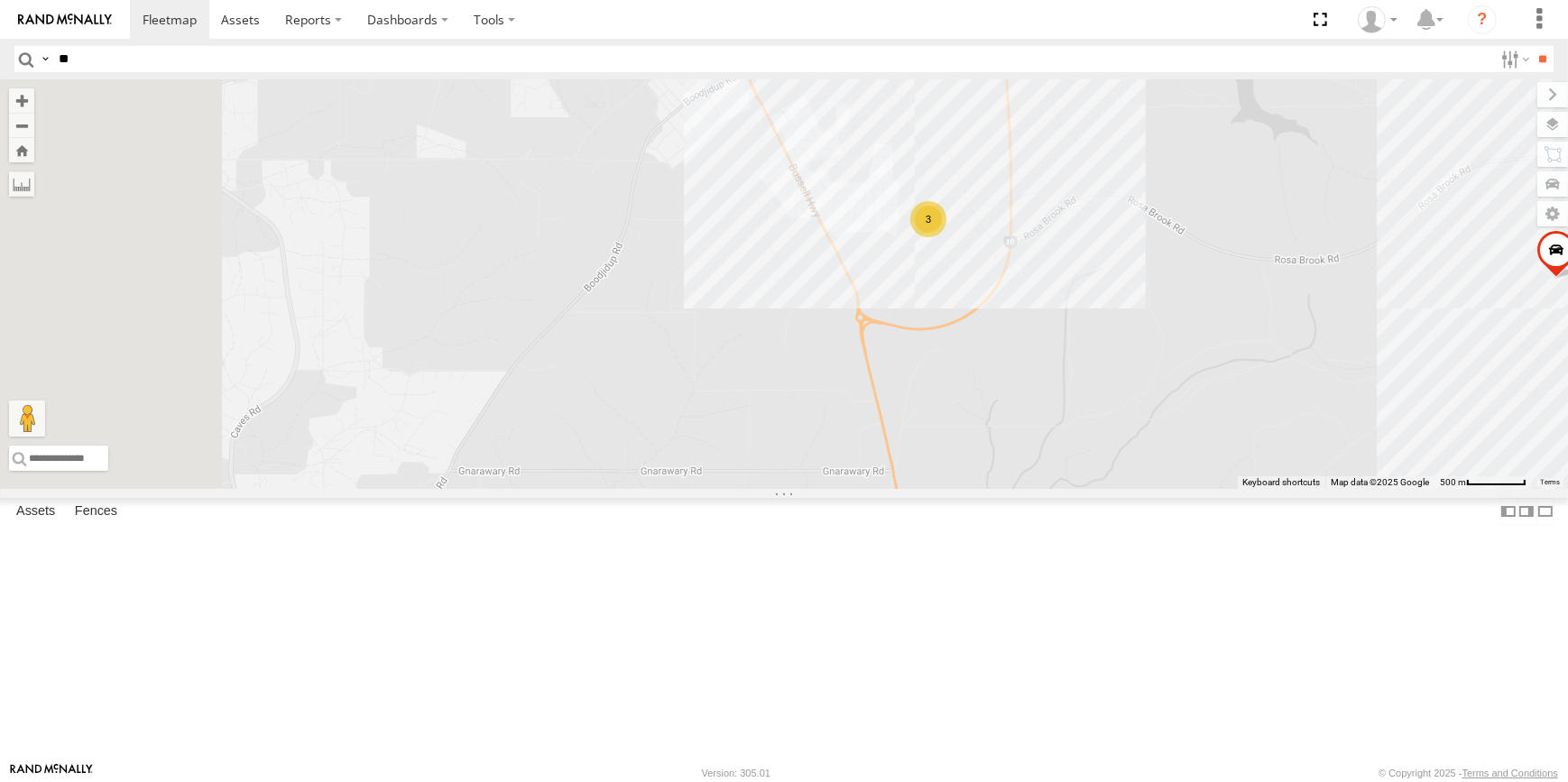
drag, startPoint x: 1051, startPoint y: 433, endPoint x: 1062, endPoint y: 441, distance: 13.6
click at [1089, 426] on div "CV131 - Bluey GR023 - MRRC TR27 - Fuel trailer VP037 - Q Series IC001 3 2" at bounding box center [784, 283] width 1568 height 409
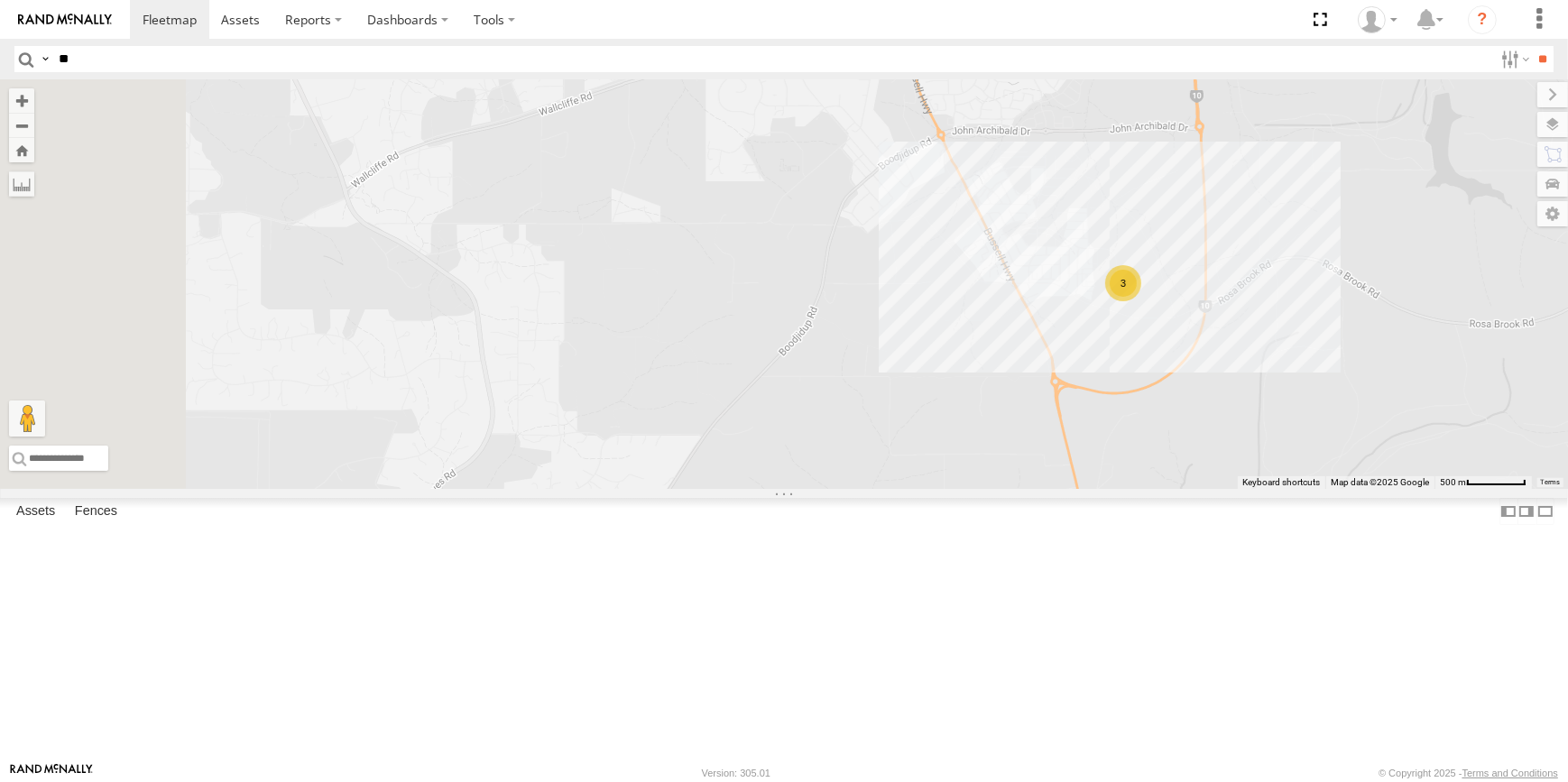
drag, startPoint x: 966, startPoint y: 407, endPoint x: 1104, endPoint y: 651, distance: 280.3
click at [1104, 489] on div "CV131 - Bluey GR023 - MRRC TR27 - Fuel trailer VP037 - Q Series IC001 3 2" at bounding box center [784, 283] width 1568 height 409
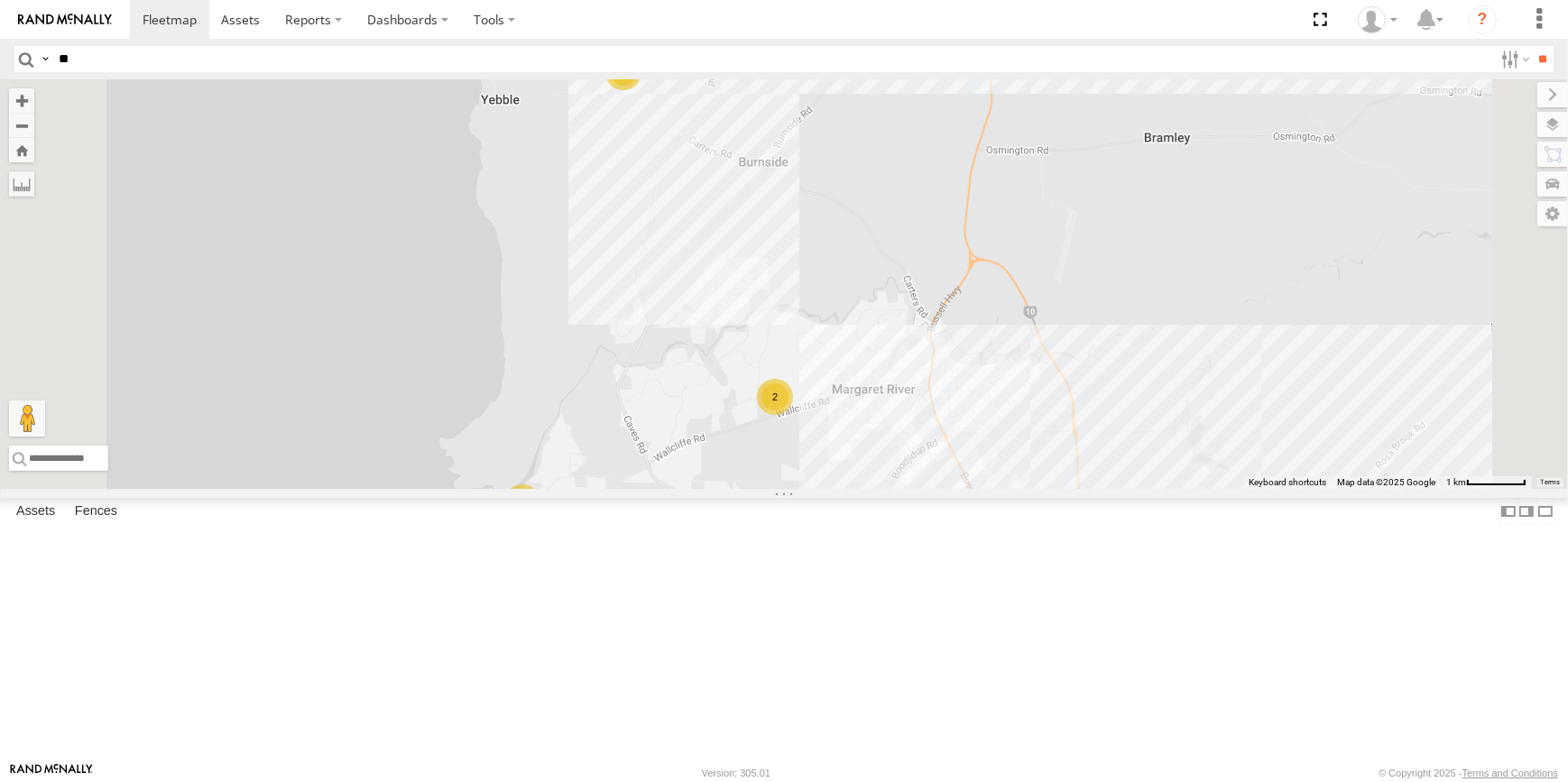
click at [793, 415] on div "2" at bounding box center [775, 397] width 36 height 36
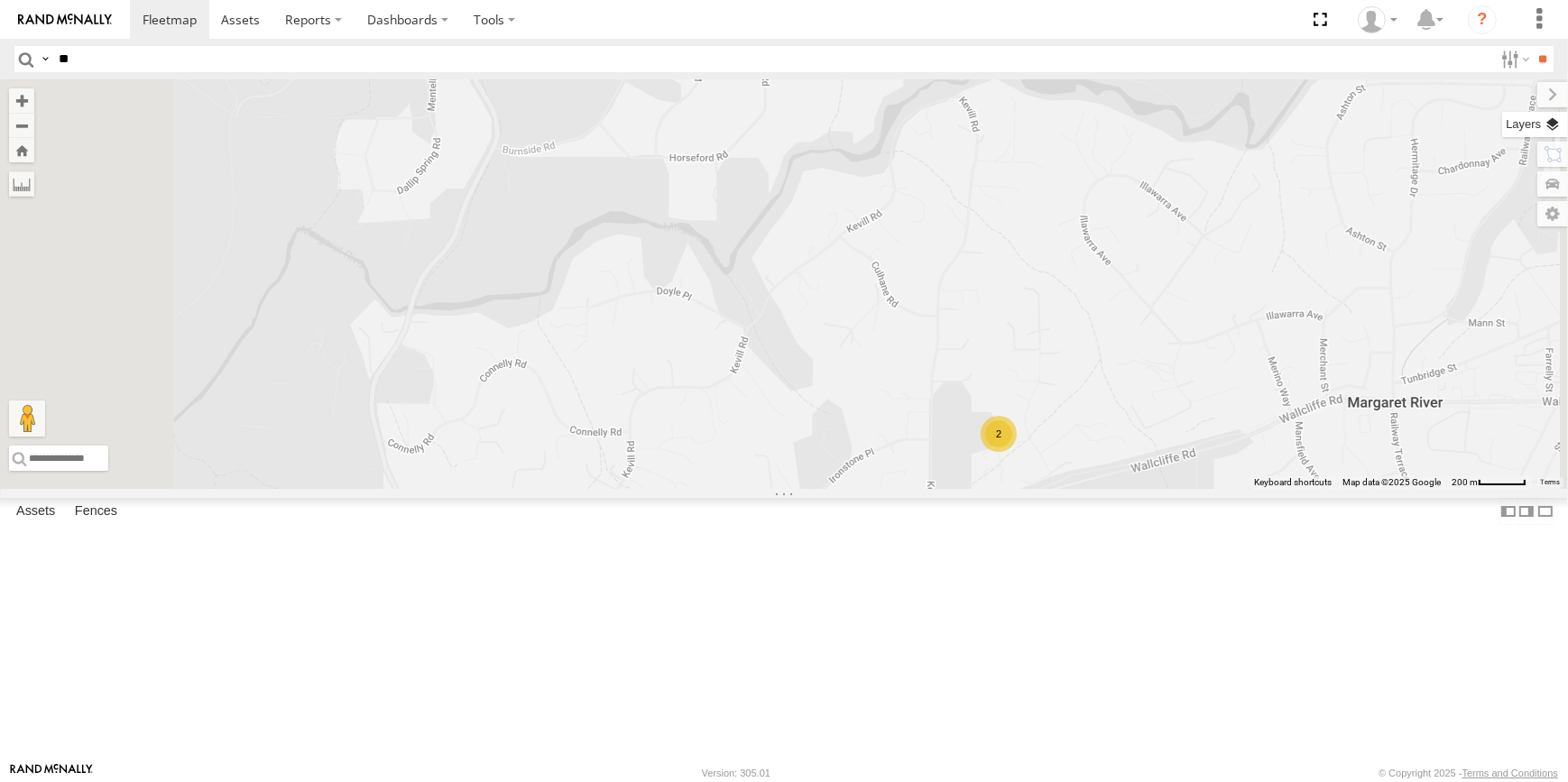
click at [1556, 126] on label at bounding box center [1535, 124] width 66 height 25
click at [0, 0] on span "Basemaps" at bounding box center [0, 0] width 0 height 0
click at [0, 0] on span "Satellite + Roadmap" at bounding box center [0, 0] width 0 height 0
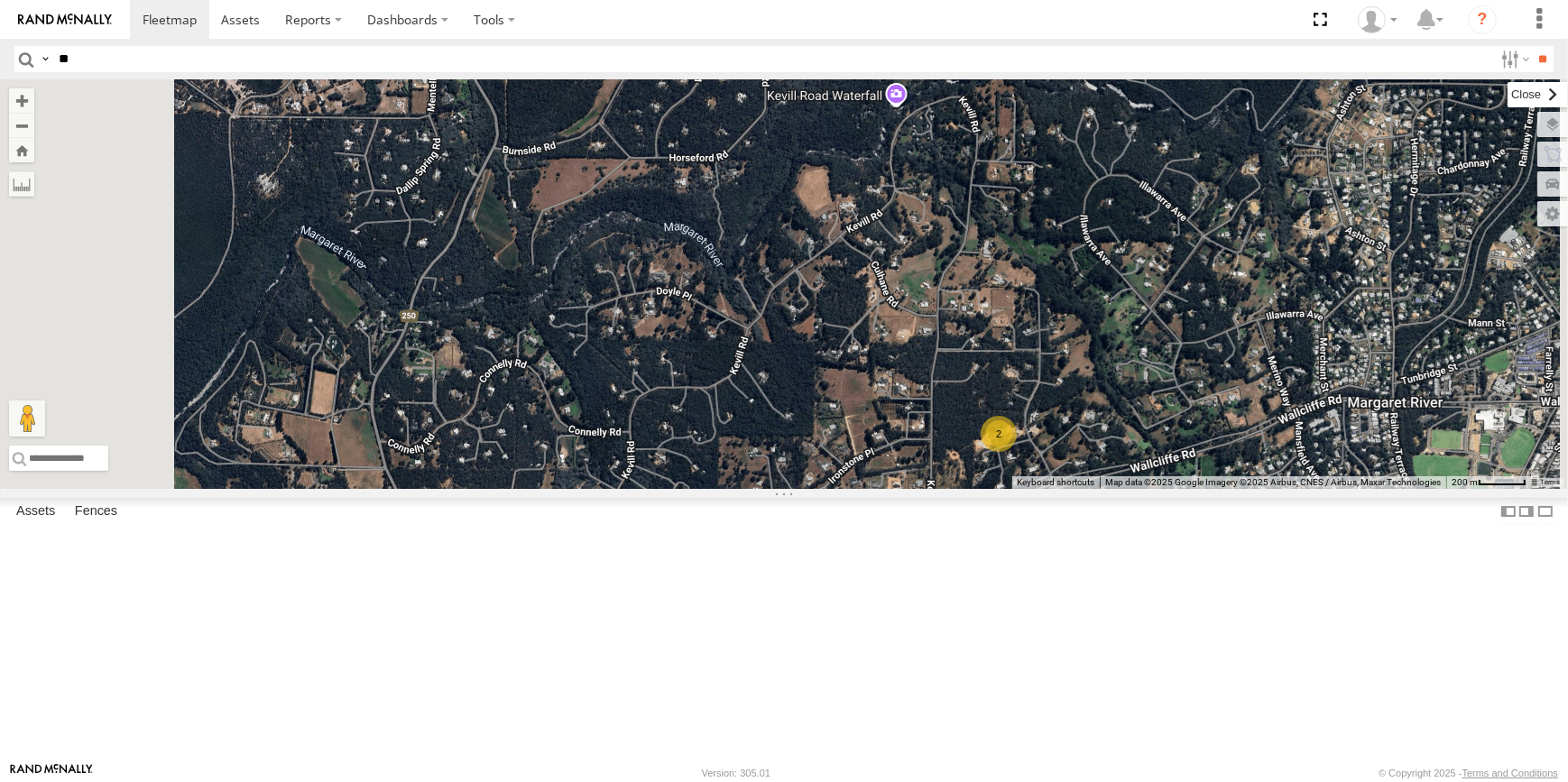
click at [1508, 98] on label at bounding box center [1538, 94] width 60 height 25
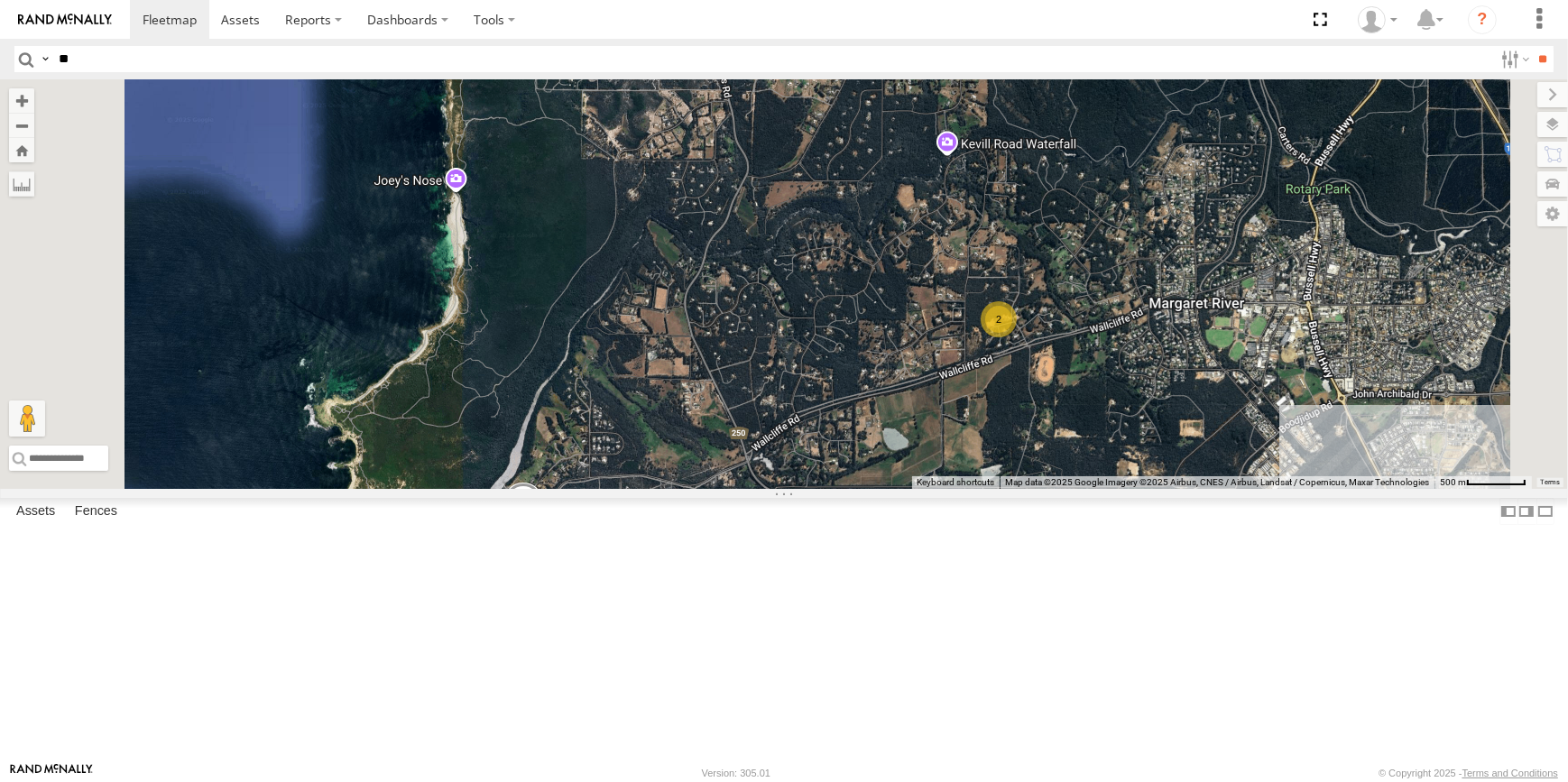
drag, startPoint x: 1094, startPoint y: 286, endPoint x: 1108, endPoint y: 360, distance: 75.3
click at [1105, 344] on div "CV131 - Bluey GR023 - MRRC TR27 - Fuel trailer VP037 - Q Series SS029 TH07 - MR…" at bounding box center [784, 283] width 1568 height 409
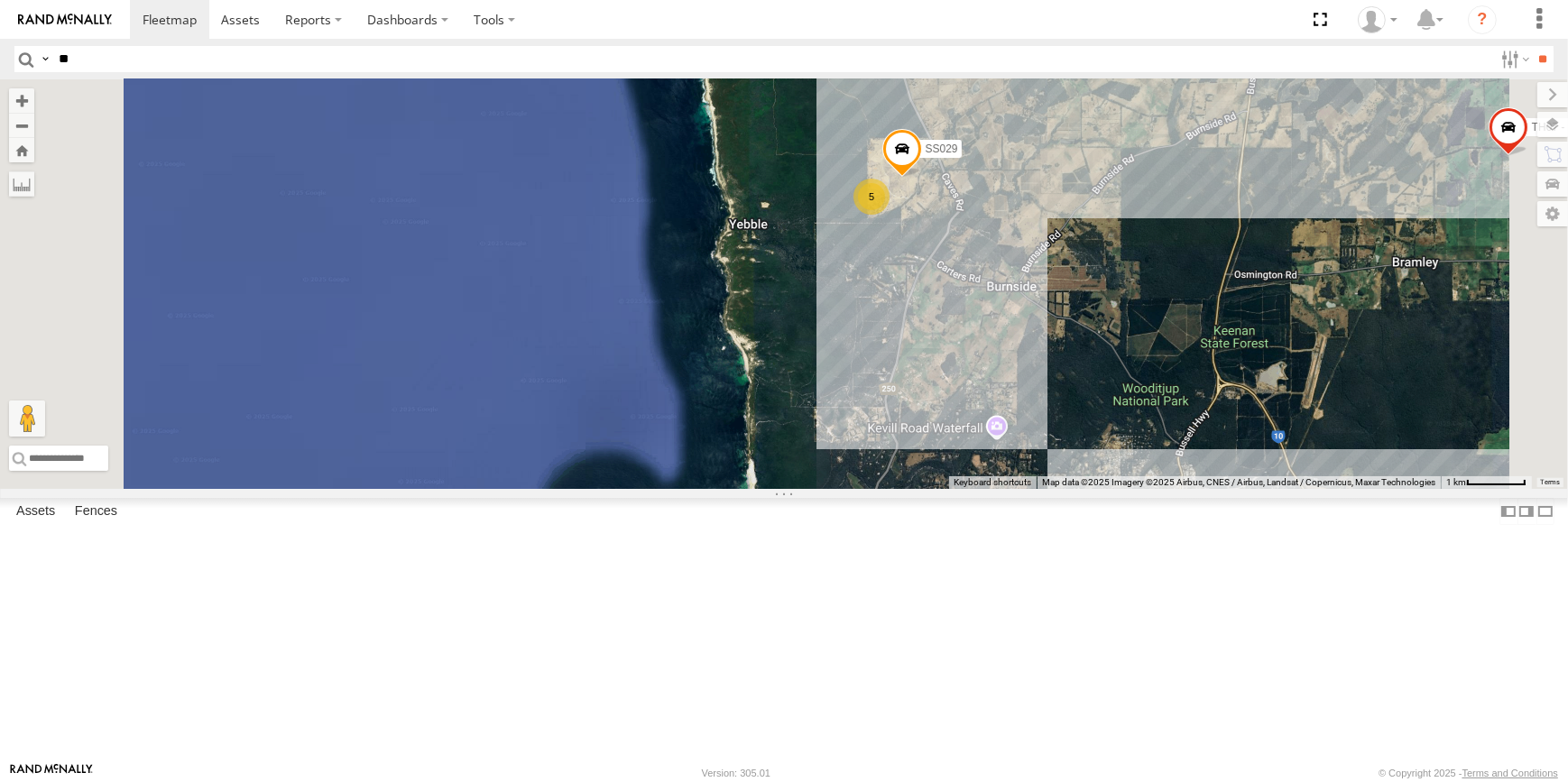
drag, startPoint x: 1182, startPoint y: 246, endPoint x: 1278, endPoint y: 464, distance: 238.2
click at [1278, 464] on div "CV131 - Bluey GR023 - MRRC TR27 - Fuel trailer VP037 - Q Series SS029 TH07 - MR…" at bounding box center [784, 283] width 1568 height 409
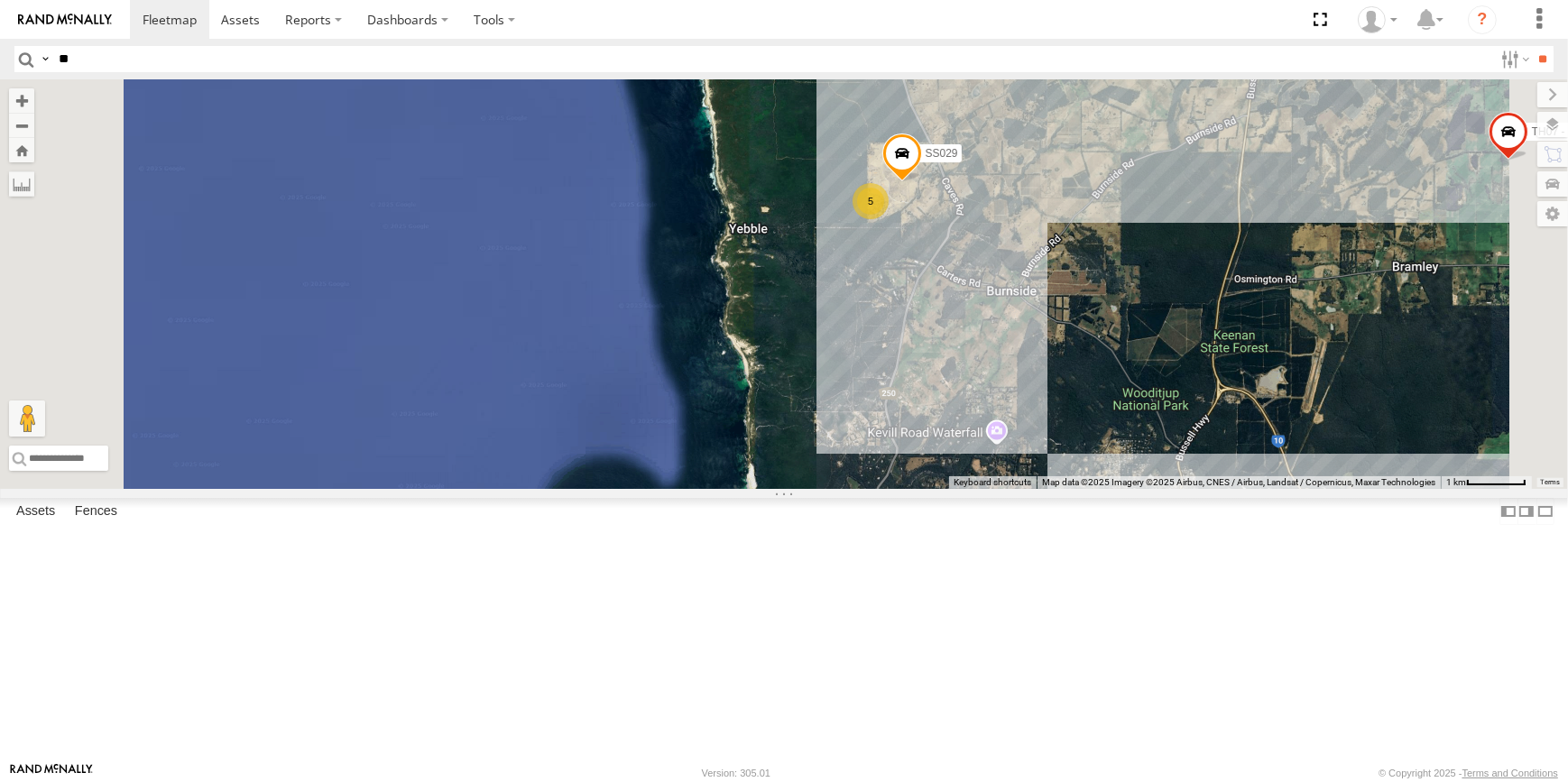
click at [888, 219] on div "5" at bounding box center [871, 201] width 36 height 36
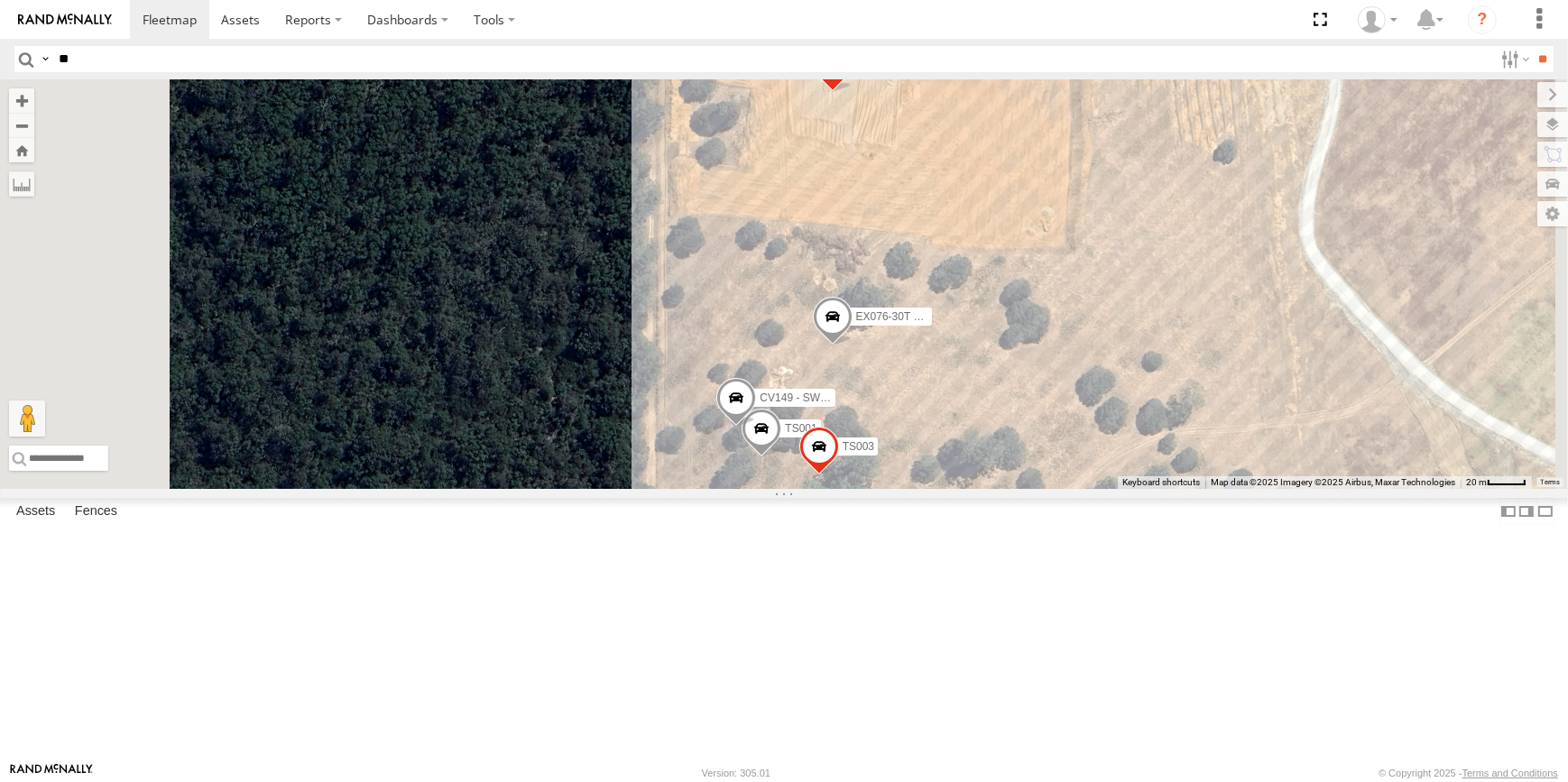
click at [853, 345] on span at bounding box center [833, 321] width 40 height 49
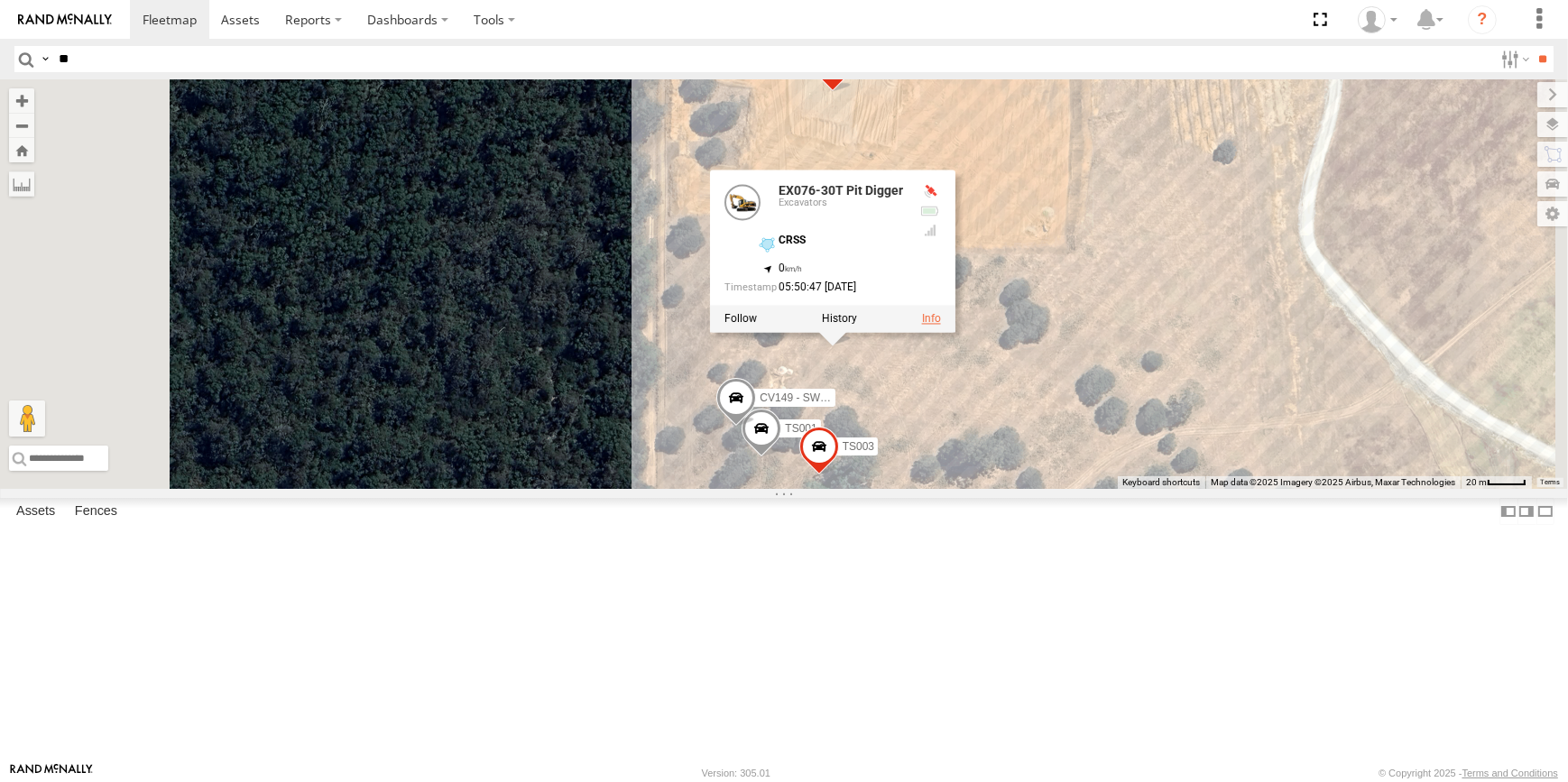
click at [941, 325] on link at bounding box center [932, 318] width 19 height 12
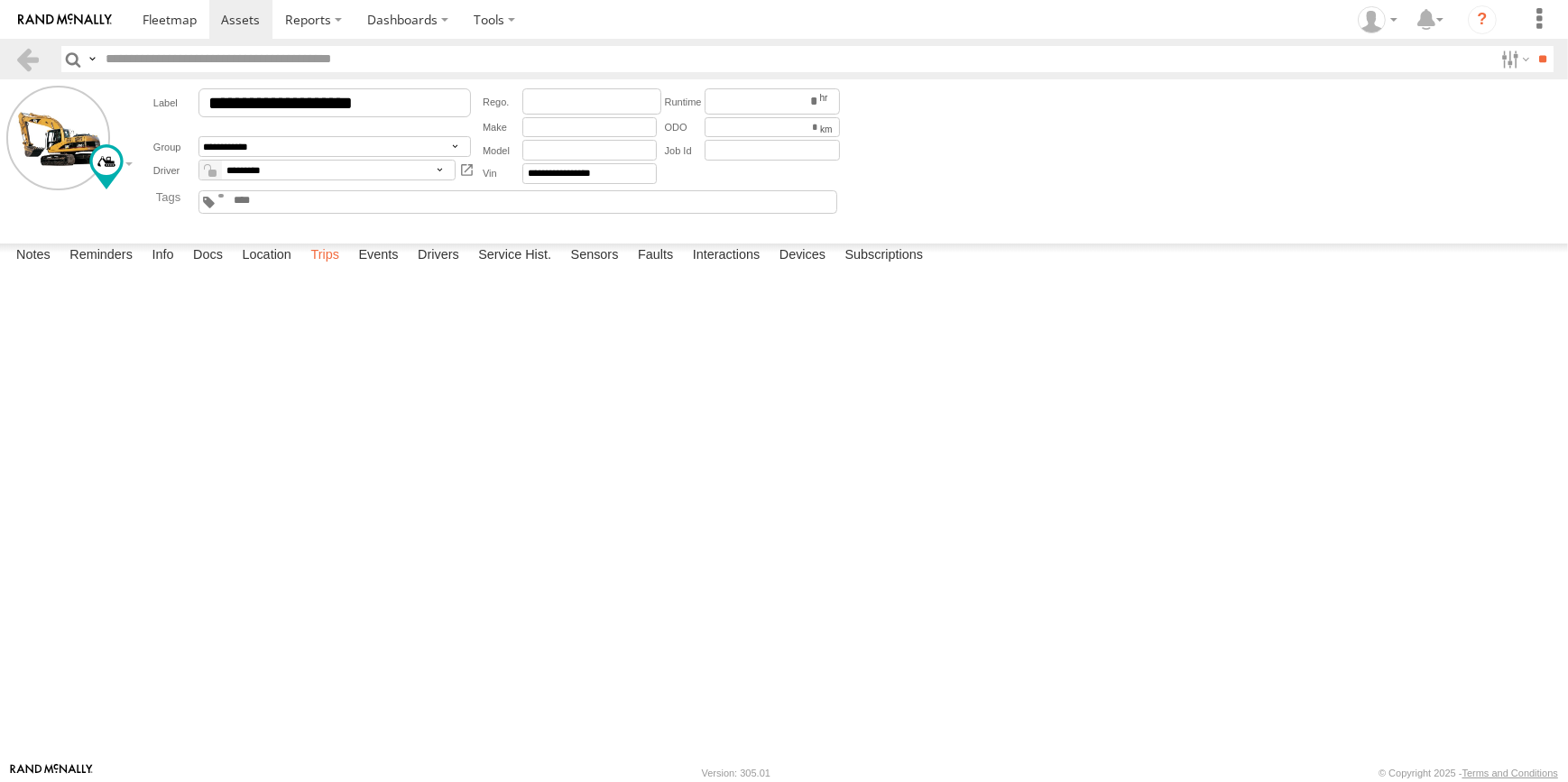
click at [341, 269] on label "Trips" at bounding box center [325, 256] width 47 height 25
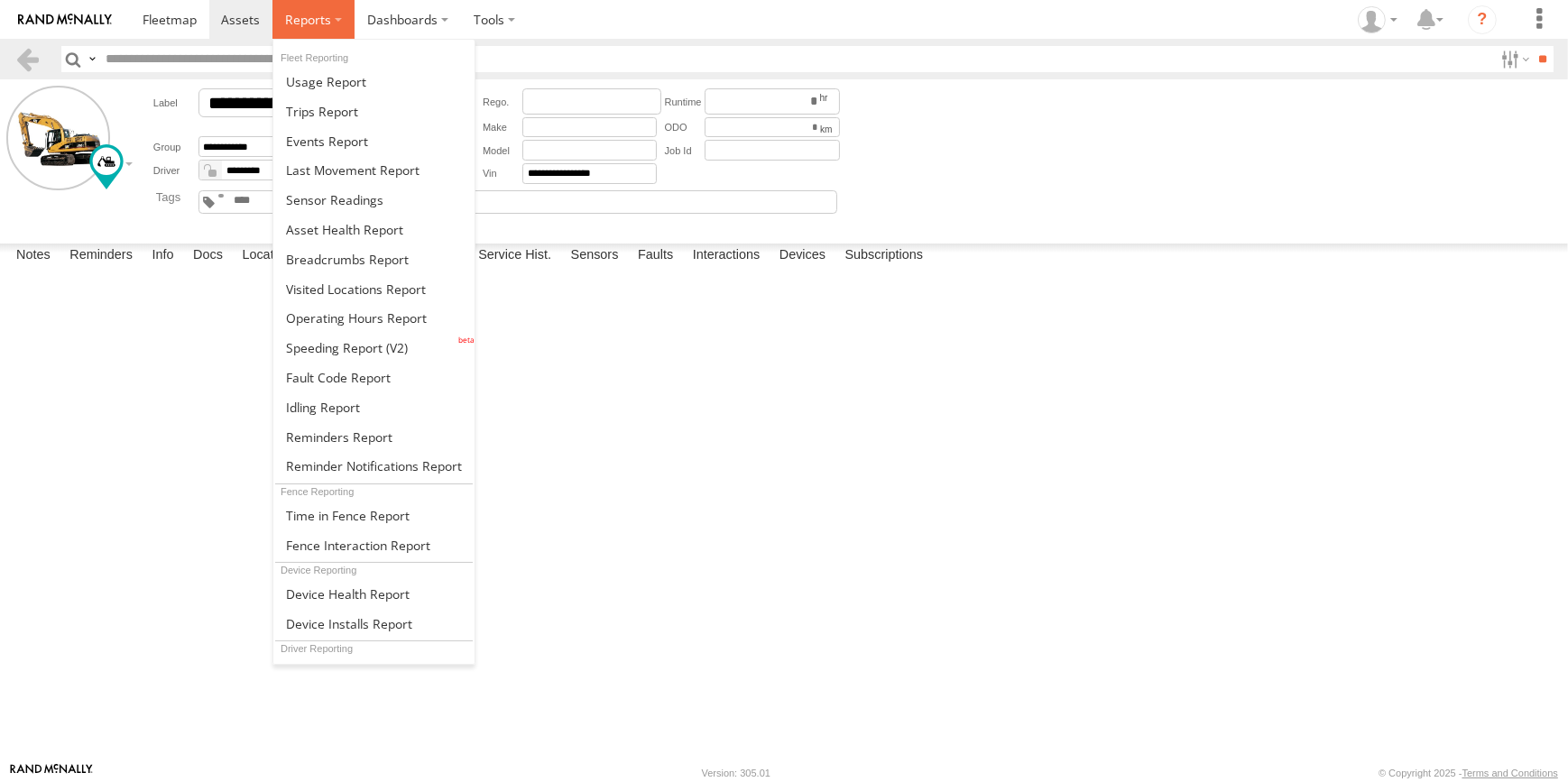
click at [342, 27] on label at bounding box center [313, 19] width 82 height 39
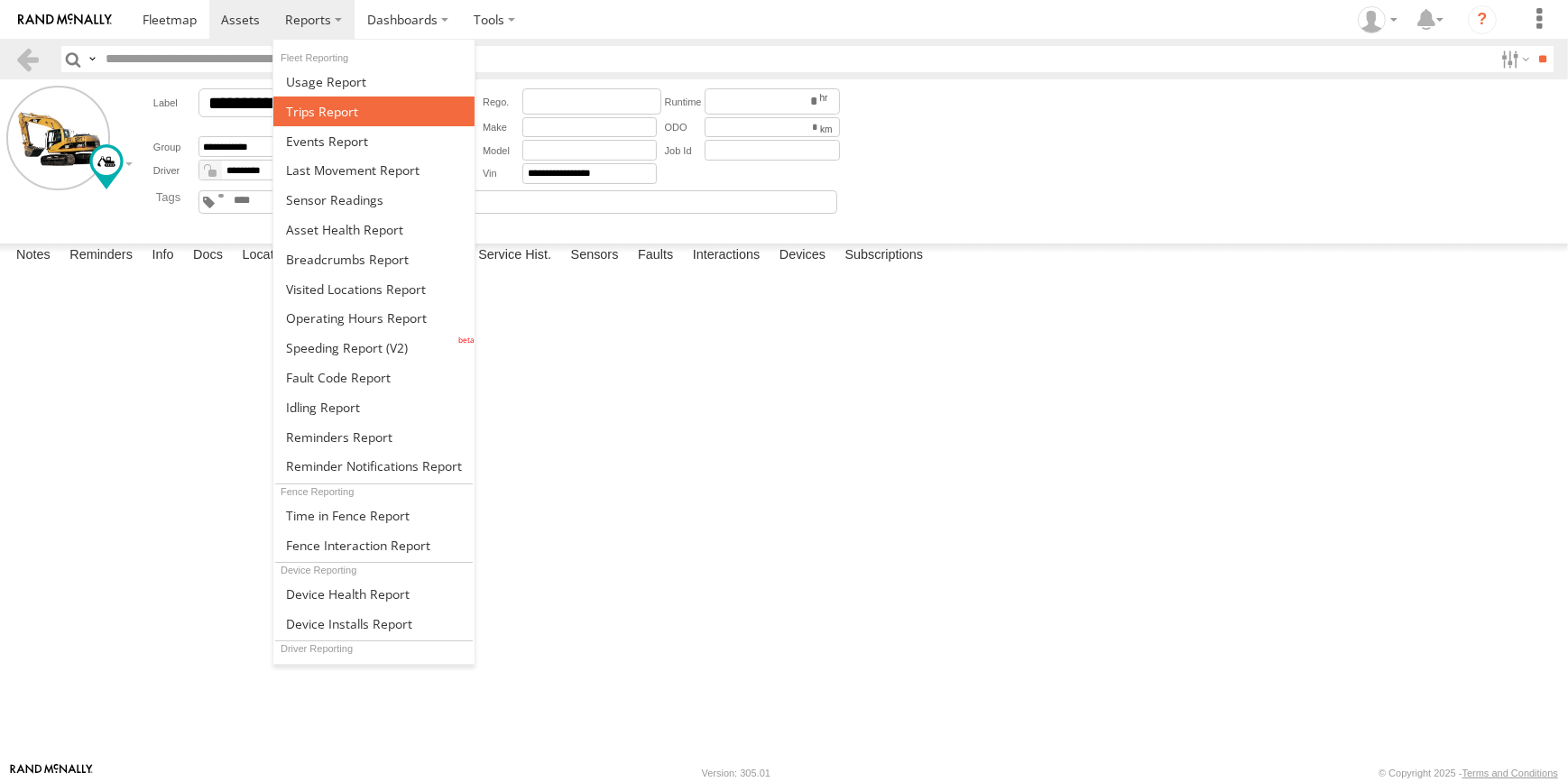
click at [334, 104] on span at bounding box center [322, 111] width 72 height 17
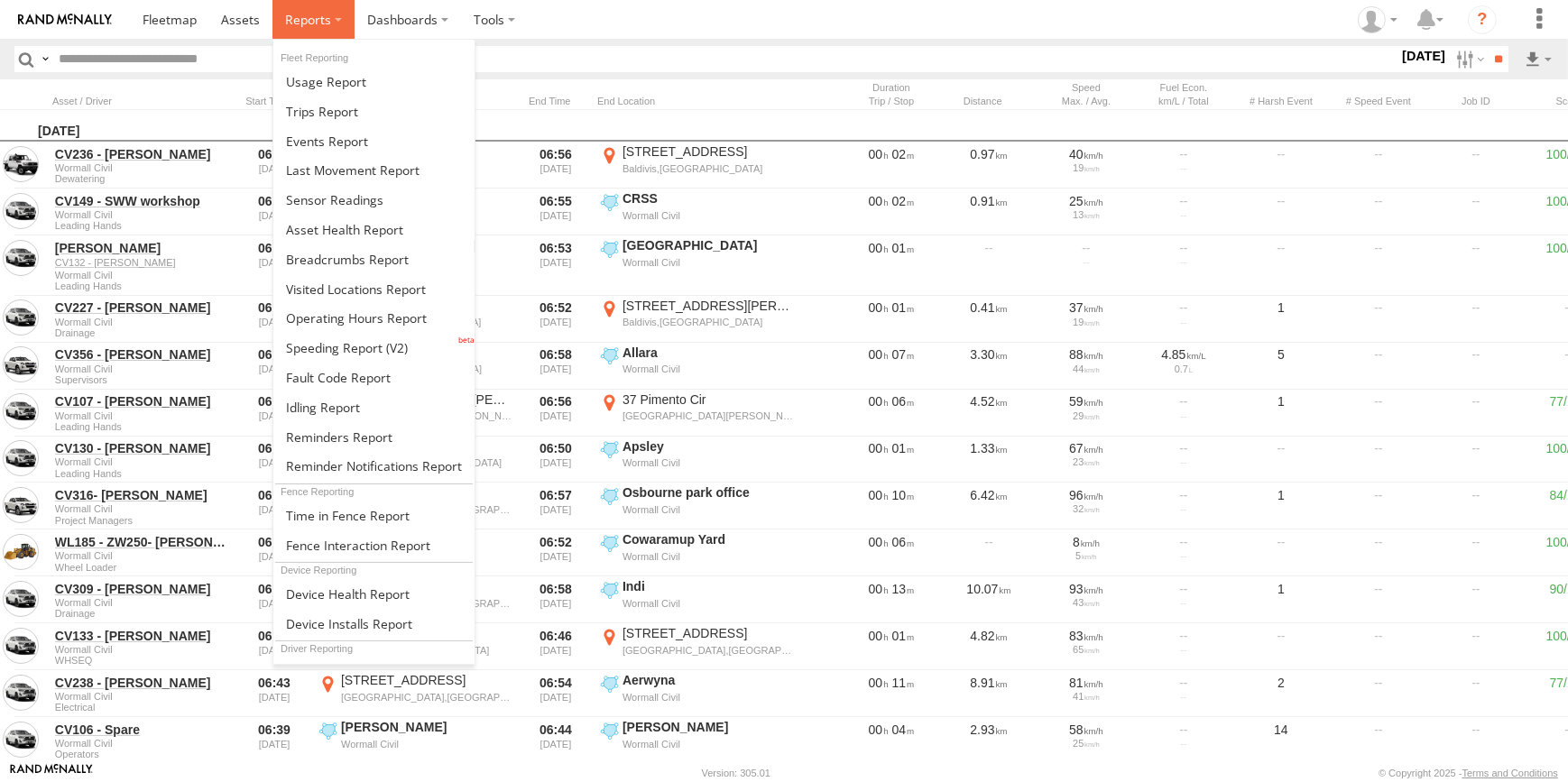
click at [315, 25] on span at bounding box center [308, 20] width 46 height 17
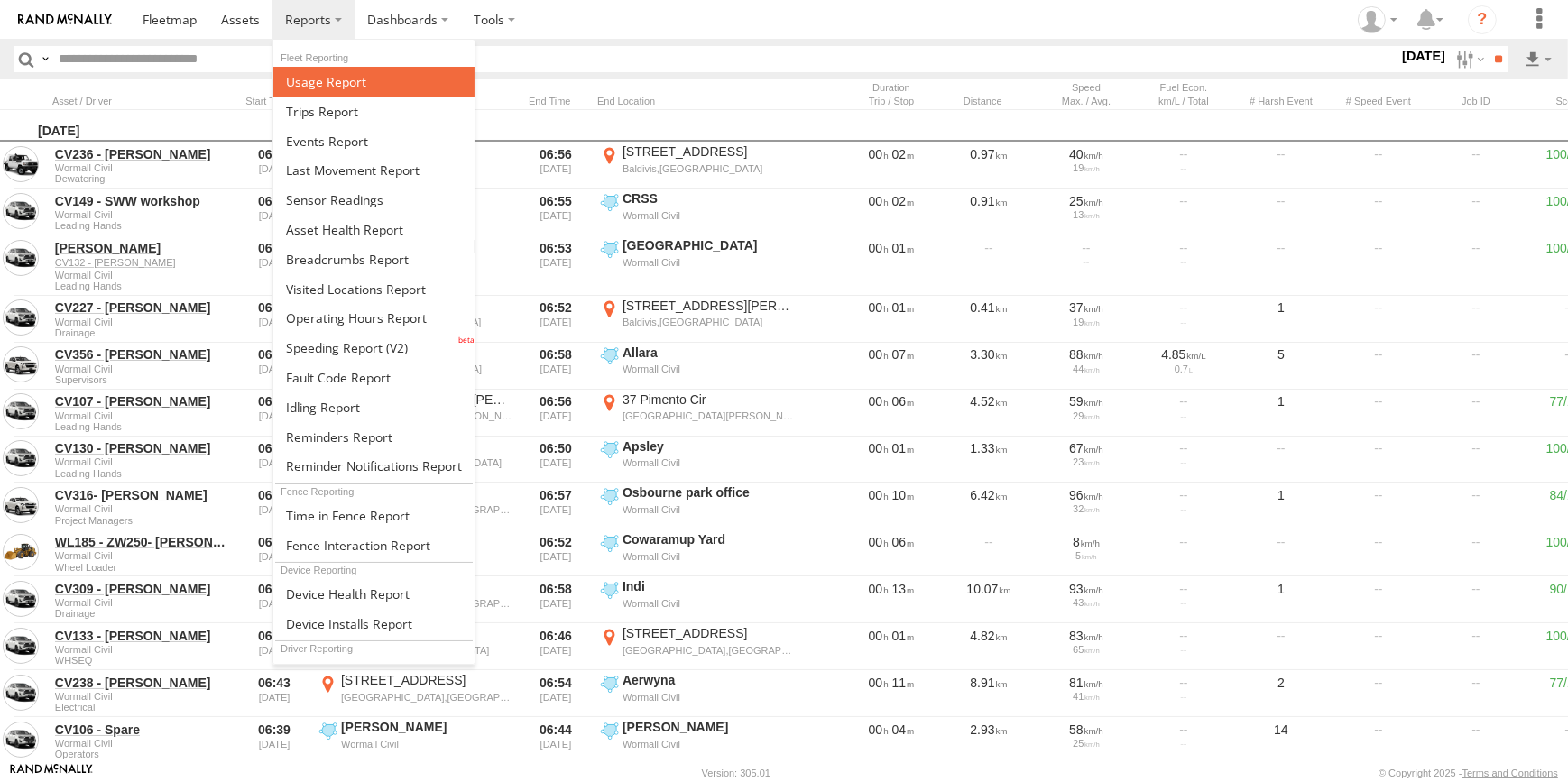
click at [301, 79] on span at bounding box center [326, 82] width 80 height 17
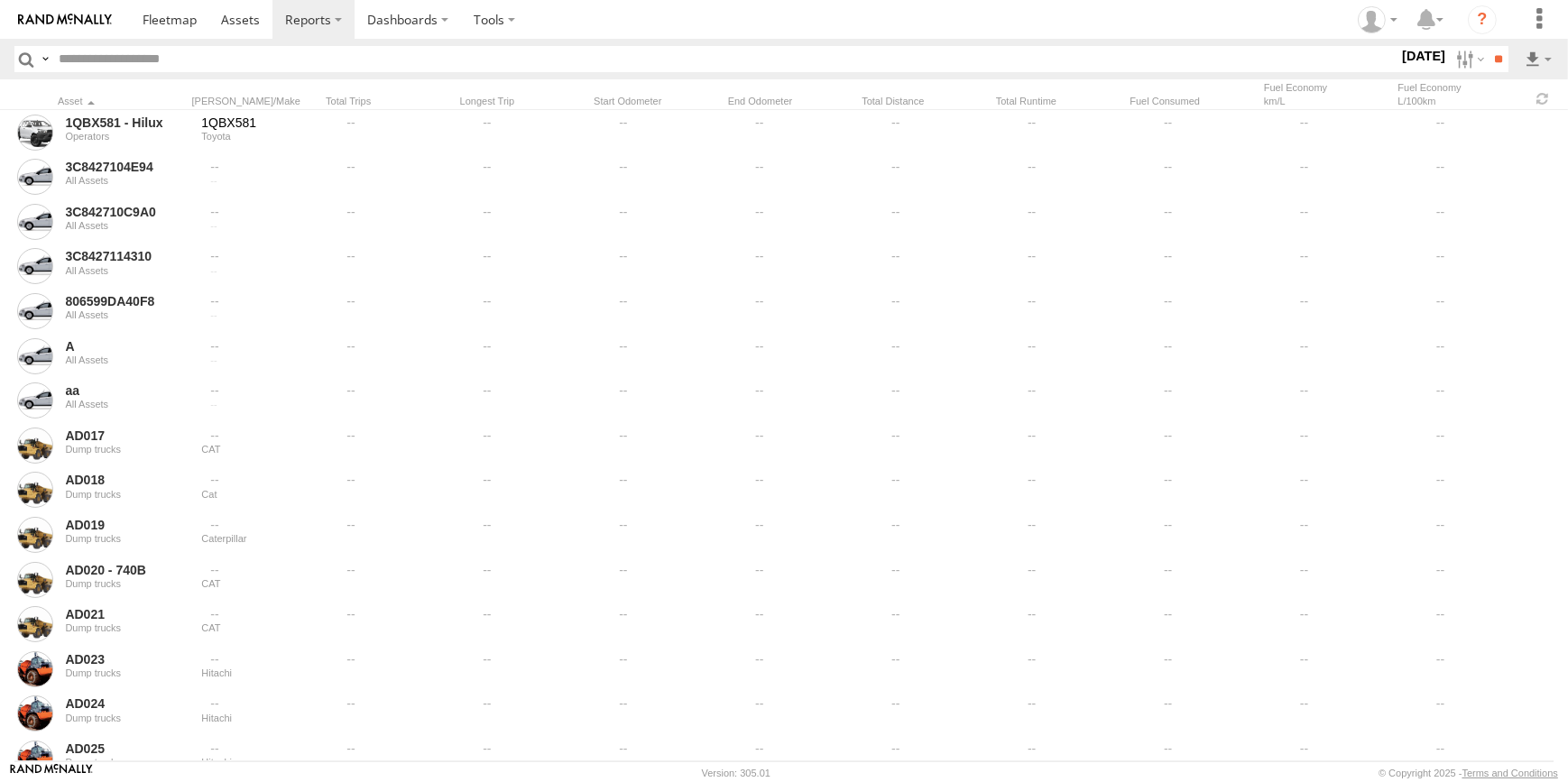
click at [261, 48] on input "text" at bounding box center [725, 59] width 1347 height 26
type input "*"
type input "*****"
click at [1488, 46] on input "**" at bounding box center [1498, 59] width 21 height 26
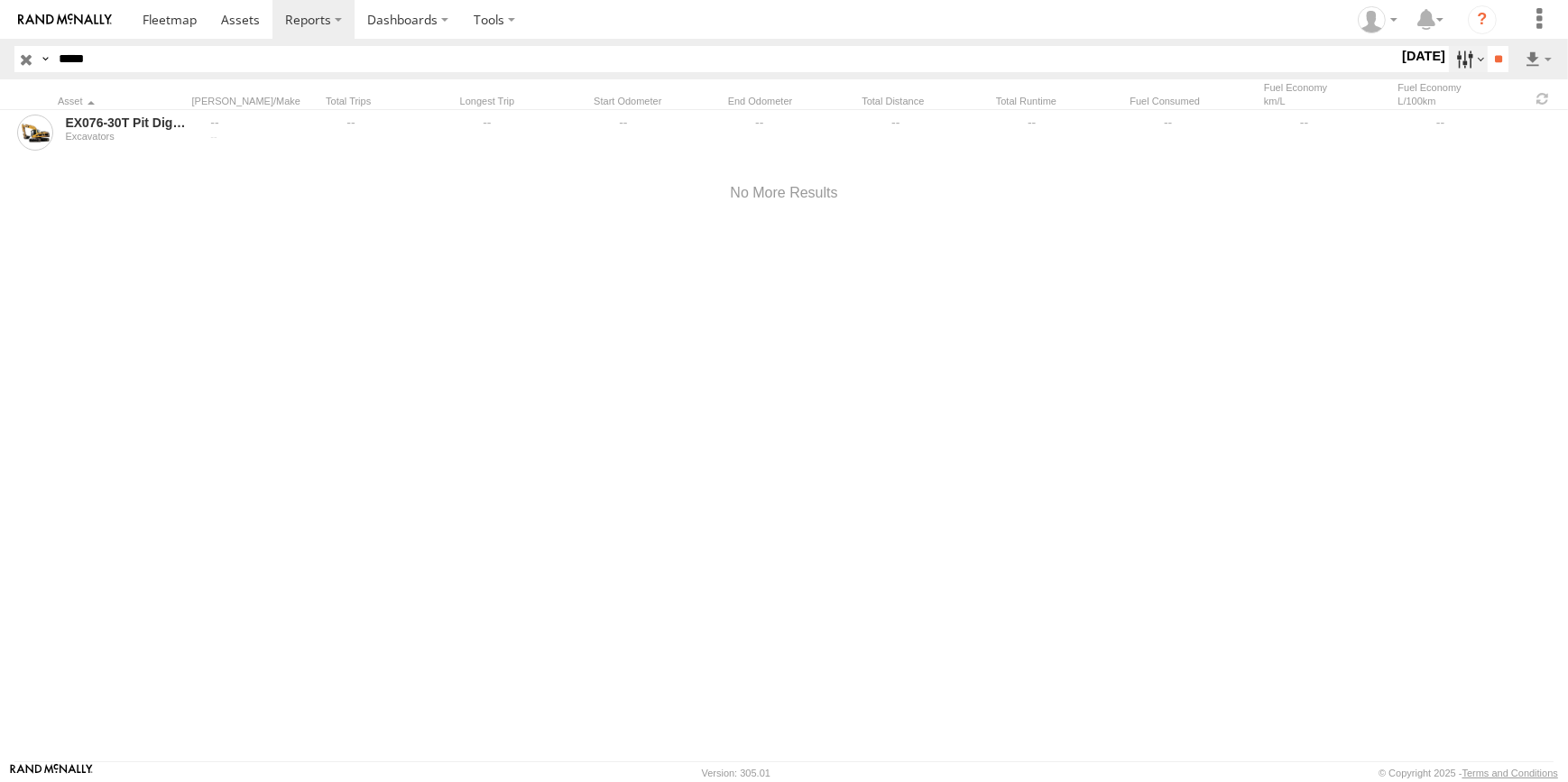
click at [1464, 63] on label at bounding box center [1468, 59] width 39 height 26
click at [0, 0] on label at bounding box center [0, 0] width 0 height 0
click at [1497, 56] on input "**" at bounding box center [1498, 59] width 21 height 26
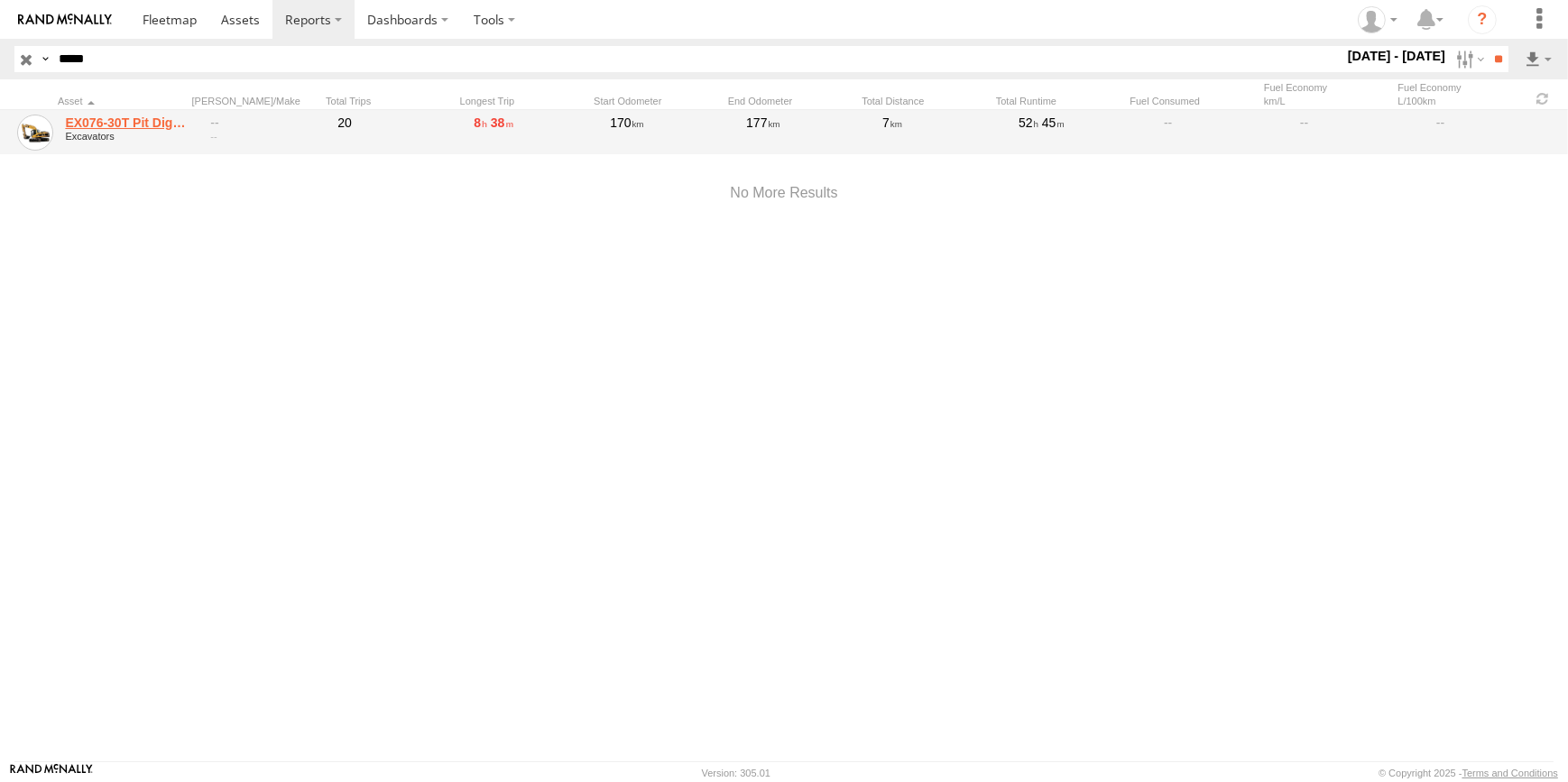
click at [136, 120] on link "EX076-30T Pit Digger" at bounding box center [126, 122] width 123 height 16
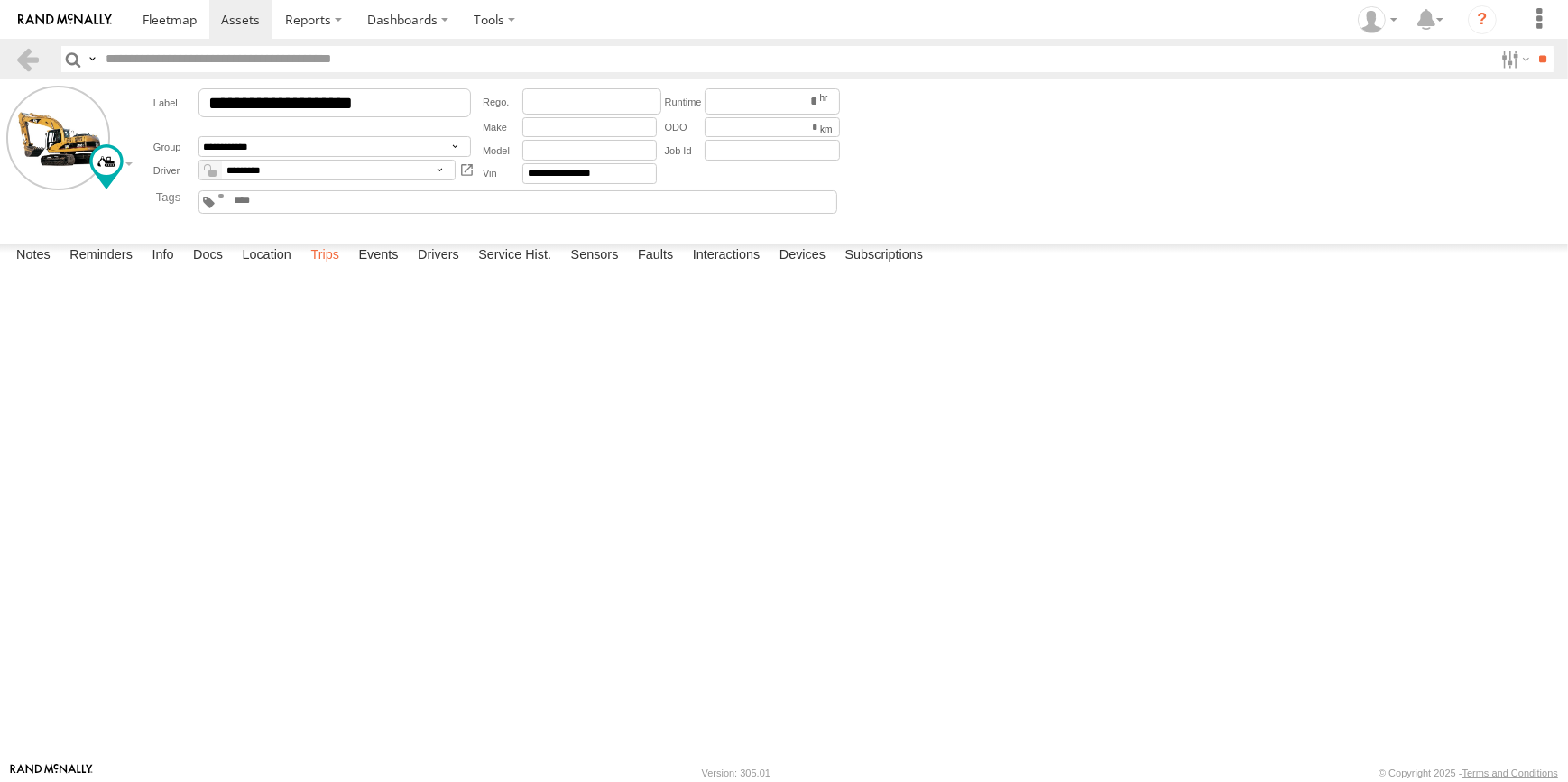
click at [323, 269] on label "Trips" at bounding box center [325, 256] width 47 height 25
click at [1497, 59] on label at bounding box center [1513, 59] width 39 height 26
click at [141, 63] on input "text" at bounding box center [796, 59] width 1395 height 26
type input "*****"
click at [1533, 46] on input "**" at bounding box center [1544, 59] width 21 height 26
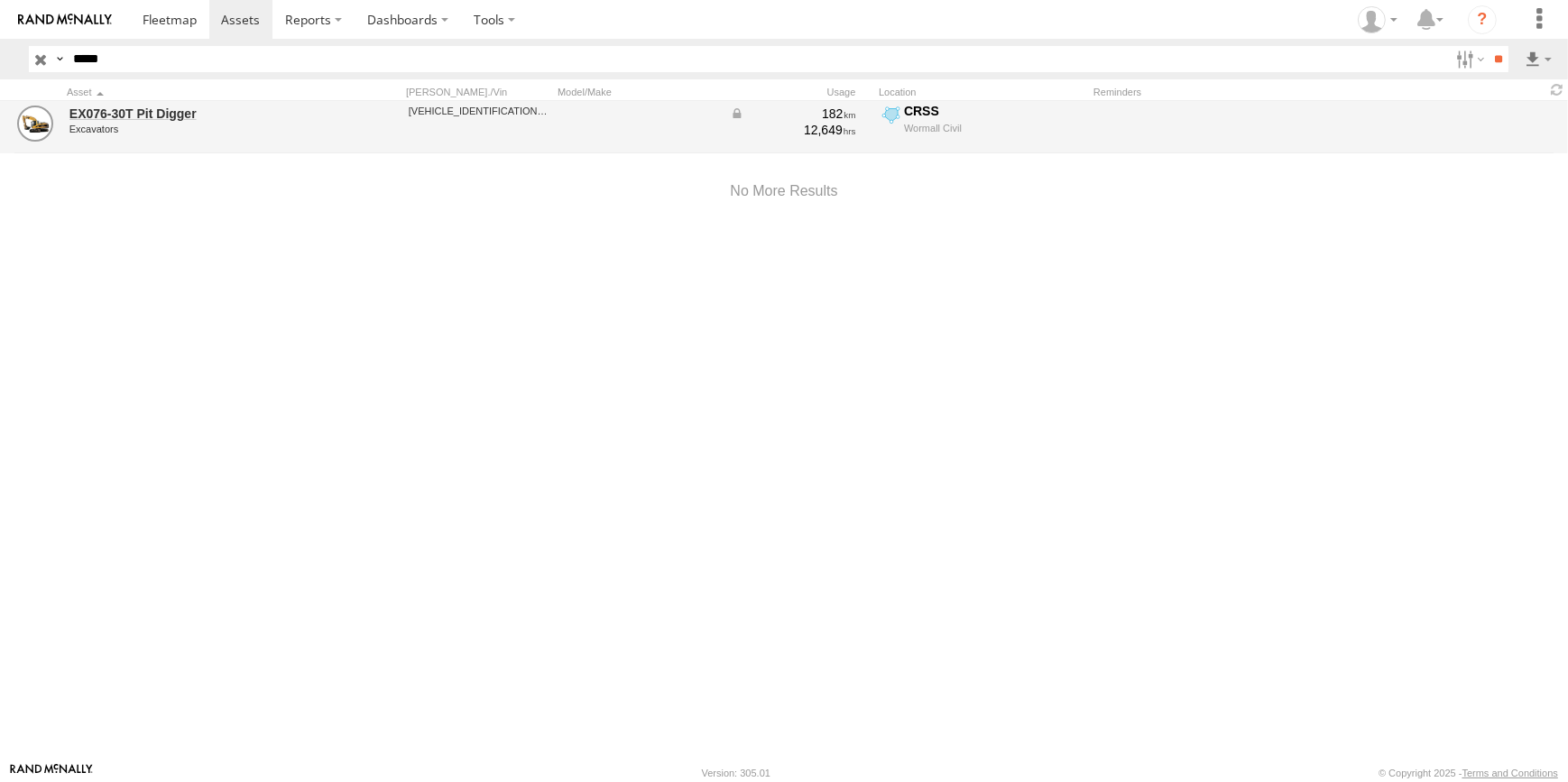
click at [408, 138] on span at bounding box center [408, 138] width 0 height 0
click at [120, 116] on link "EX076-30T Pit Digger" at bounding box center [193, 113] width 248 height 16
